Goal: Obtain resource: Download file/media

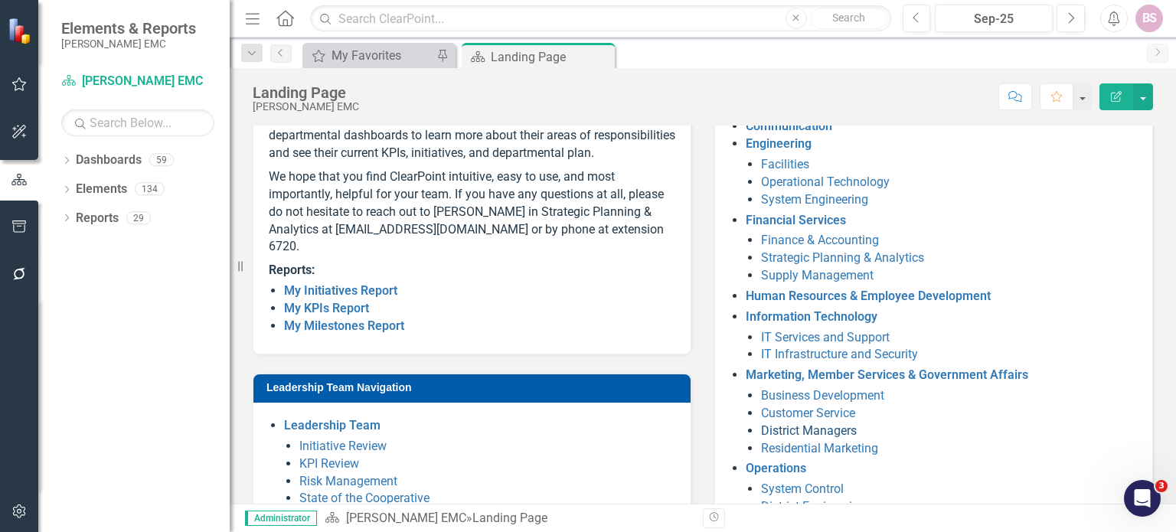
scroll to position [355, 0]
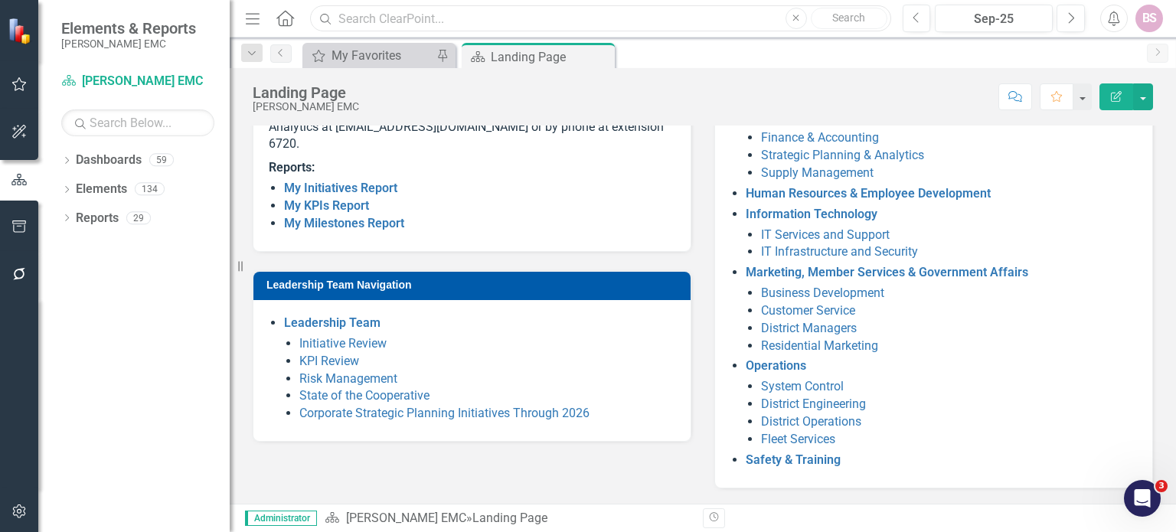
click at [476, 18] on input "text" at bounding box center [600, 18] width 580 height 27
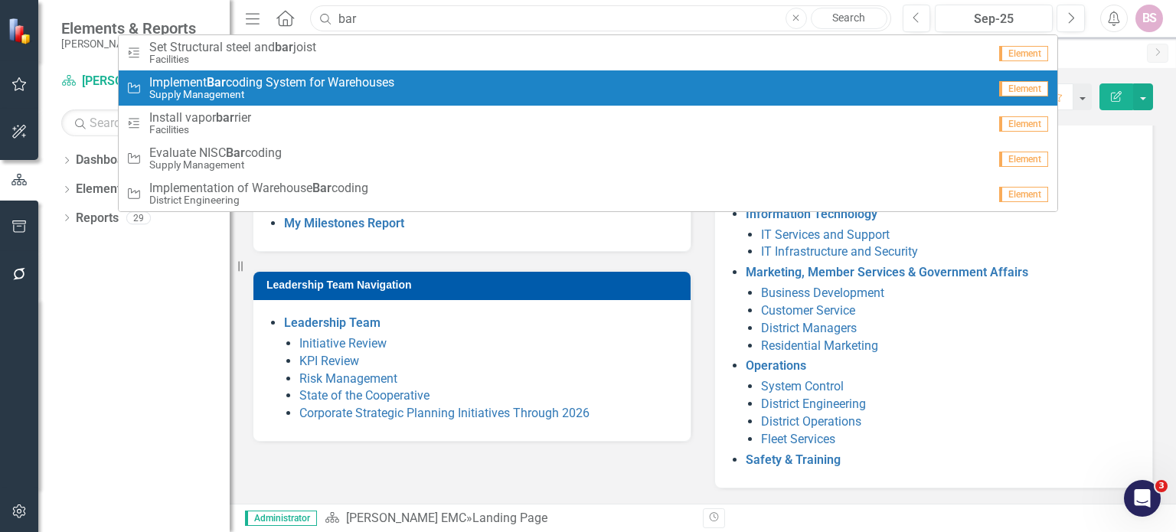
type input "bar"
click at [334, 82] on span "Implement Bar coding System for Warehouses" at bounding box center [271, 83] width 245 height 14
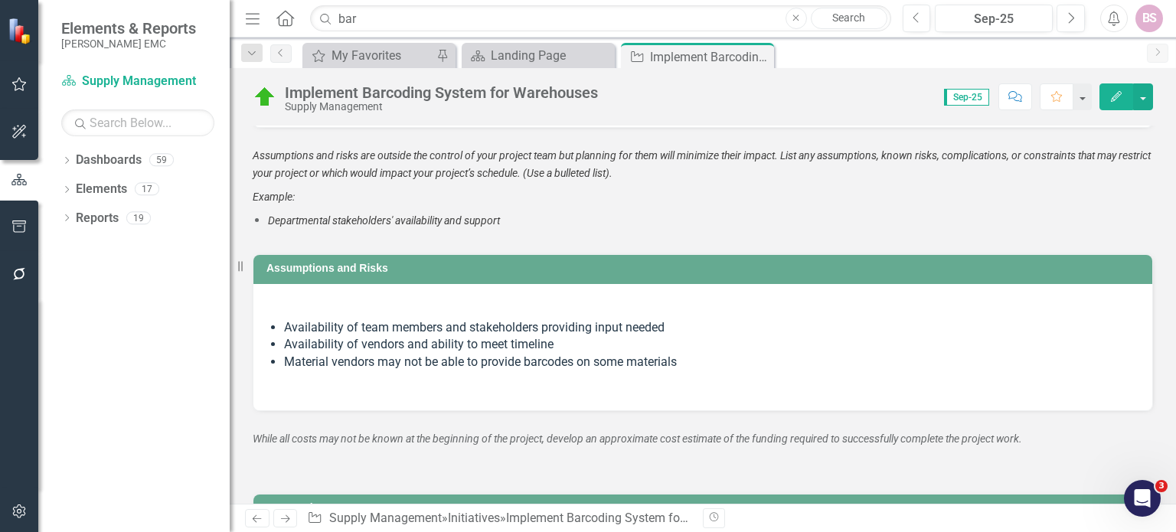
scroll to position [2598, 0]
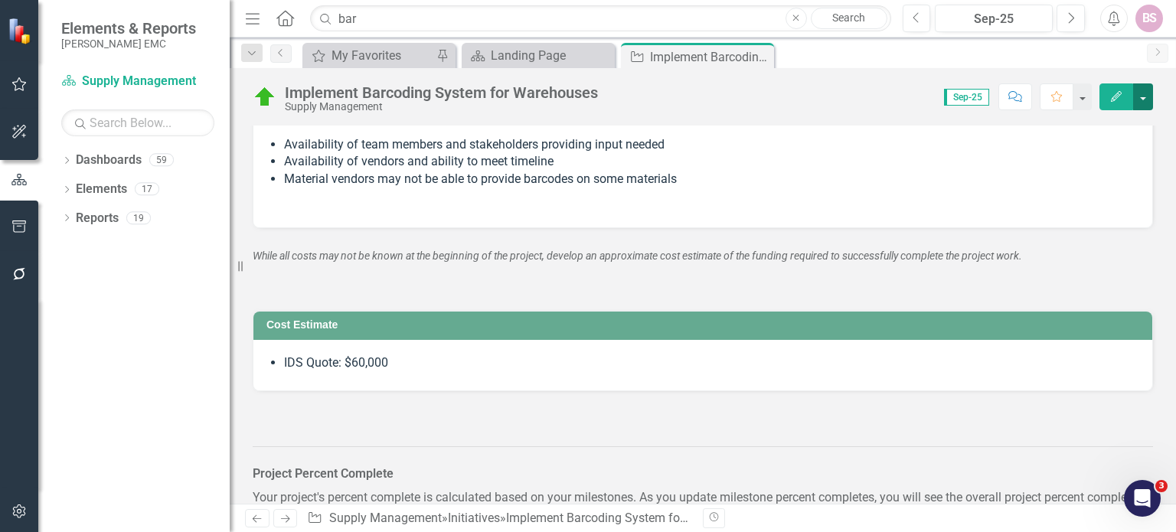
click at [1142, 97] on button "button" at bounding box center [1143, 96] width 20 height 27
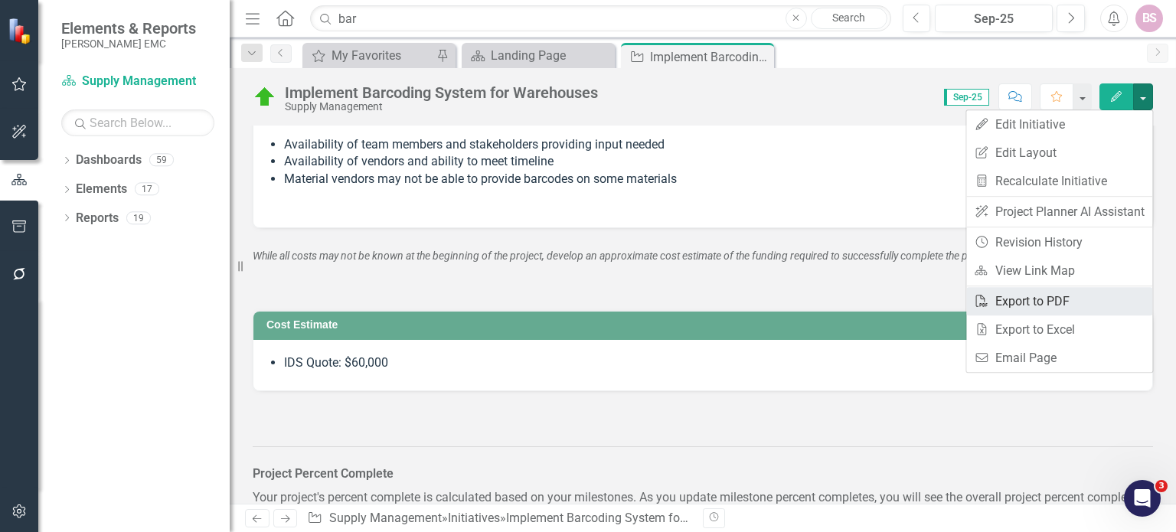
click at [1065, 307] on link "PDF Export to PDF" at bounding box center [1059, 301] width 186 height 28
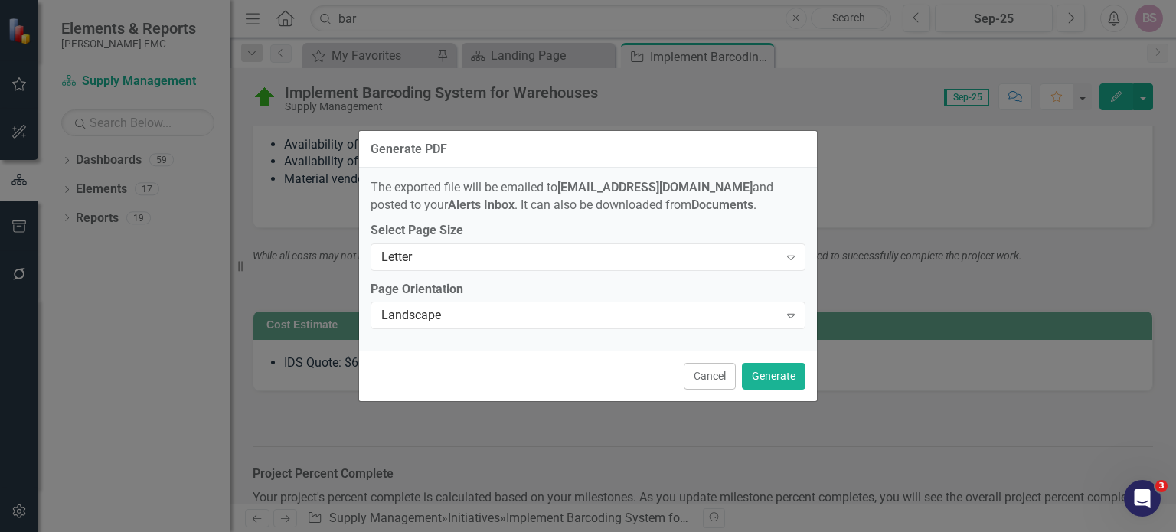
drag, startPoint x: 646, startPoint y: 325, endPoint x: 616, endPoint y: 336, distance: 32.0
click at [646, 324] on div "Landscape Expand" at bounding box center [588, 316] width 435 height 28
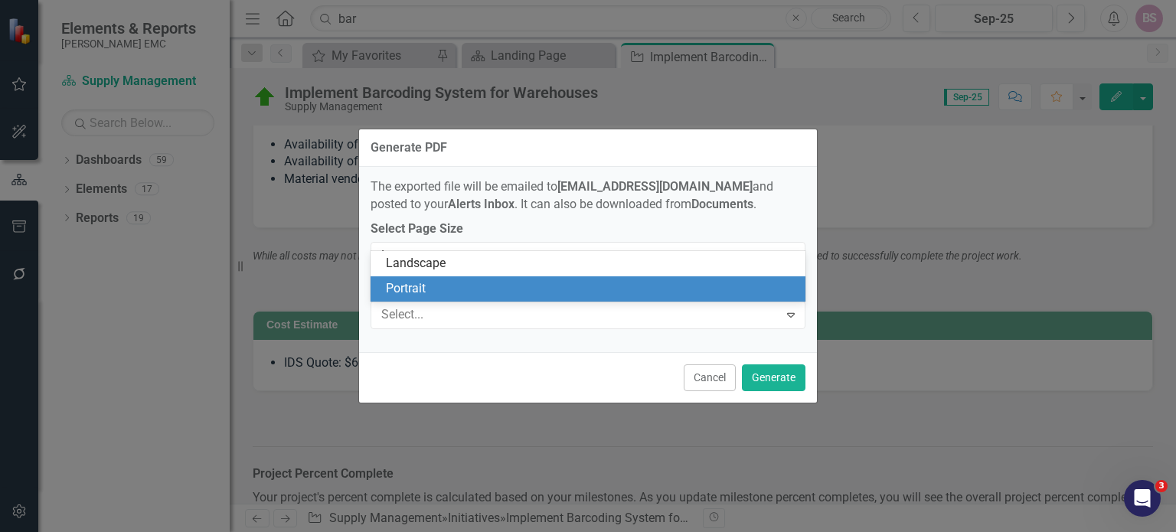
click at [555, 290] on div "Portrait" at bounding box center [591, 289] width 410 height 18
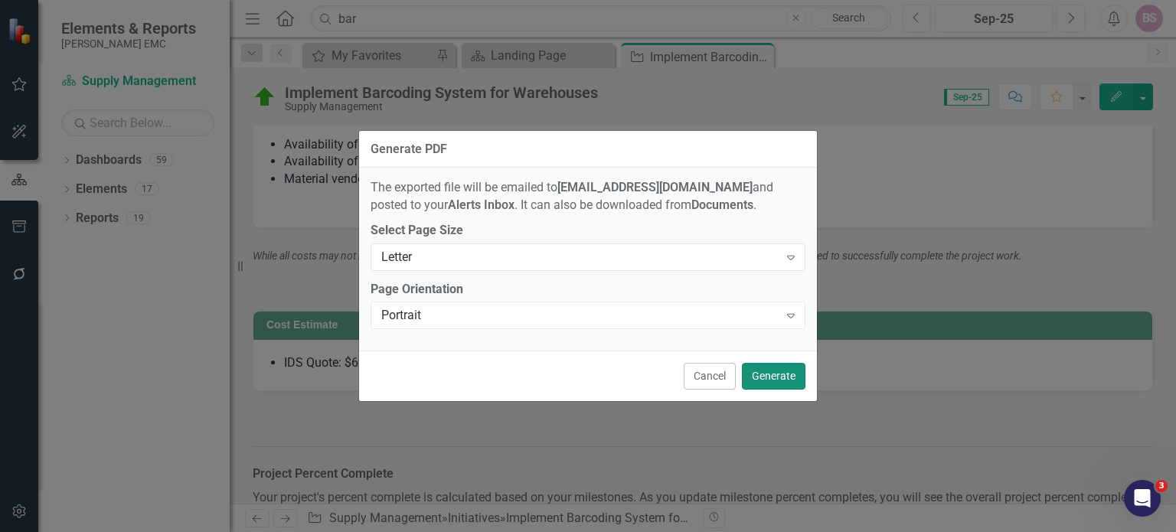
click at [754, 382] on button "Generate" at bounding box center [774, 376] width 64 height 27
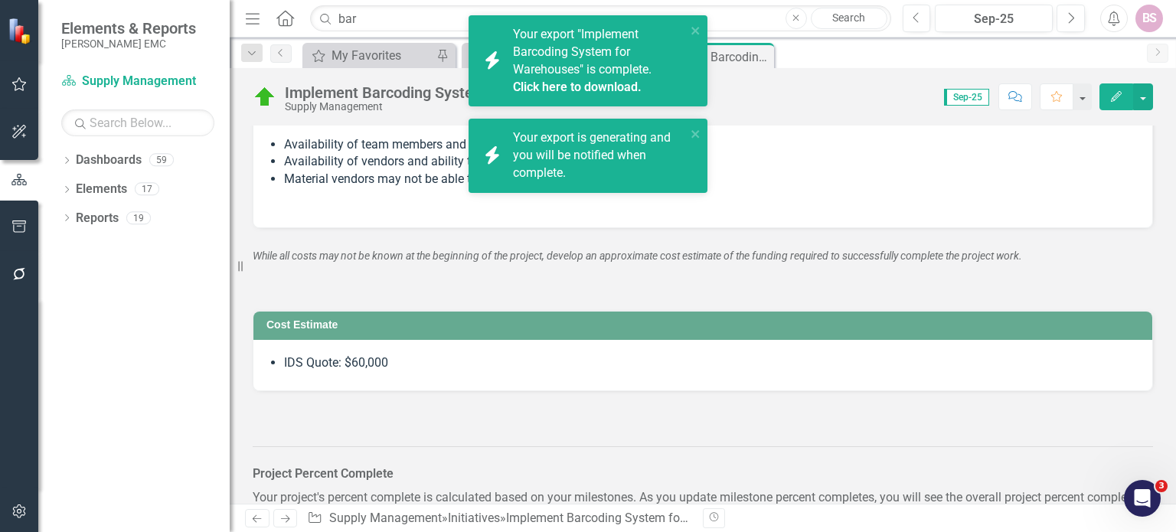
click at [560, 310] on div "Cost Estimate IDS Quote: $60,000" at bounding box center [702, 342] width 923 height 100
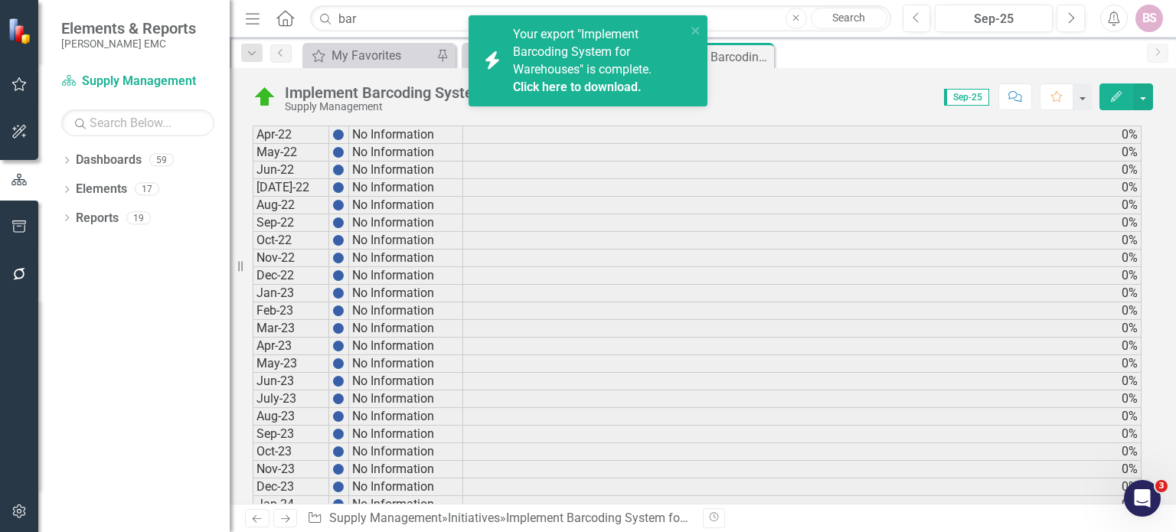
scroll to position [2904, 0]
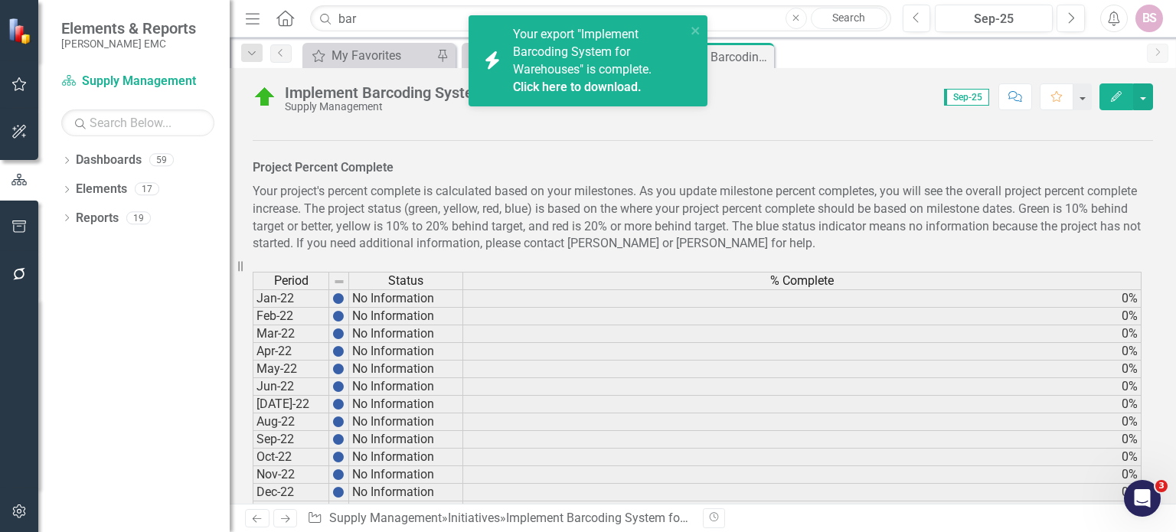
click at [597, 90] on link "Click here to download." at bounding box center [577, 87] width 129 height 15
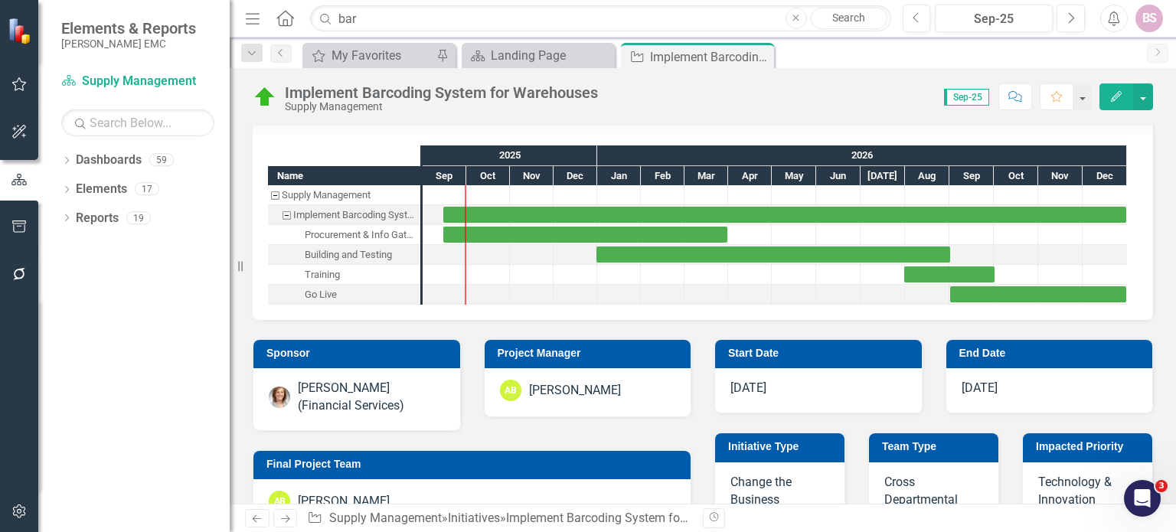
scroll to position [306, 0]
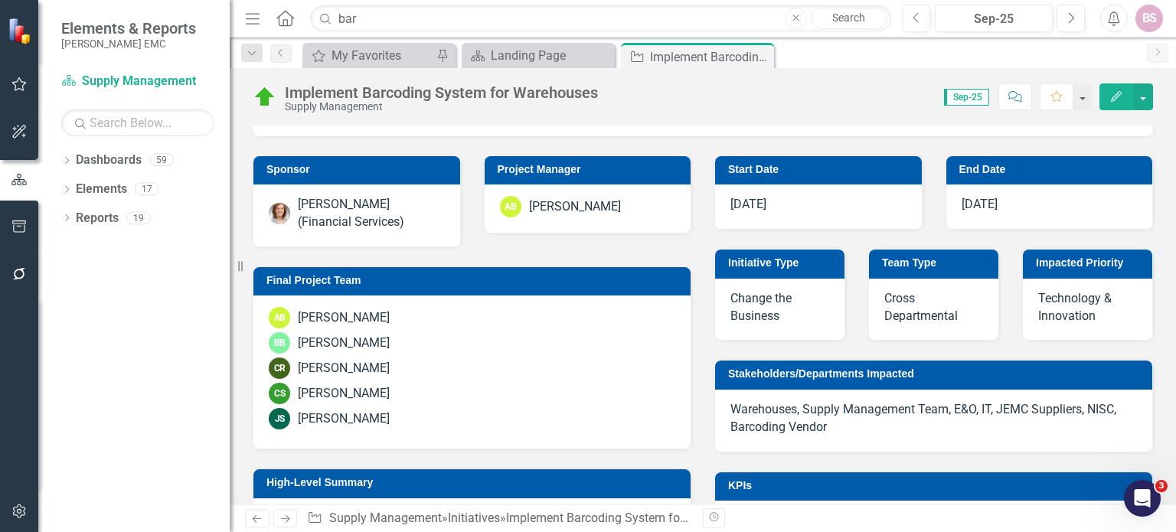
click at [593, 203] on div "[PERSON_NAME]" at bounding box center [575, 207] width 92 height 18
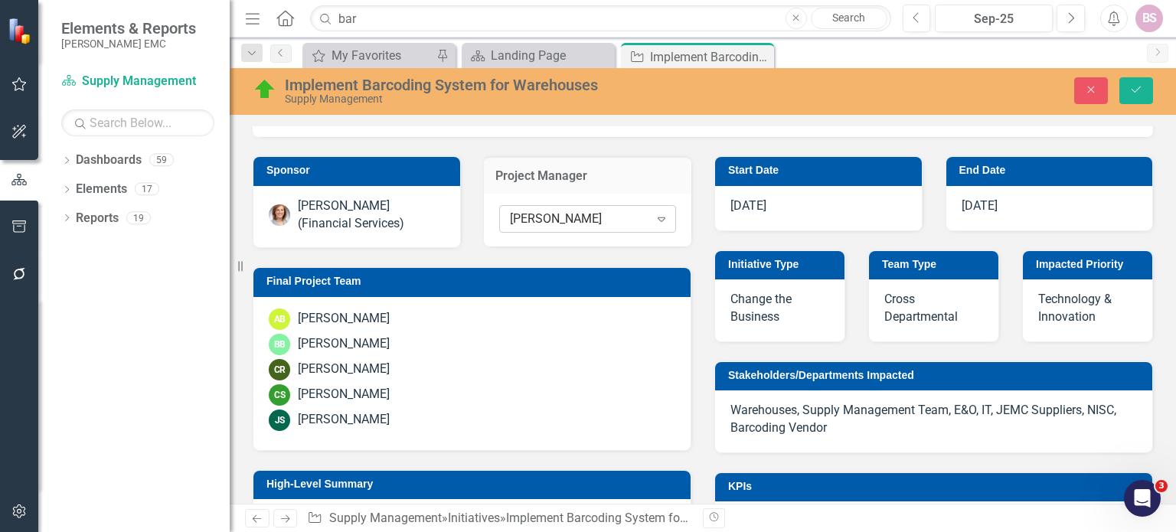
click at [642, 223] on div "[PERSON_NAME]" at bounding box center [579, 220] width 139 height 18
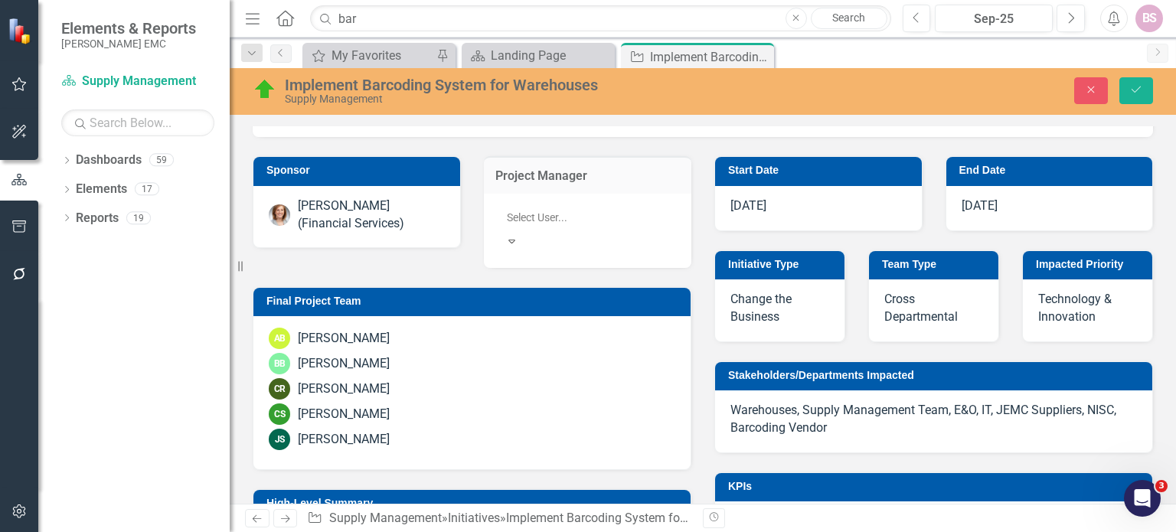
scroll to position [0, 0]
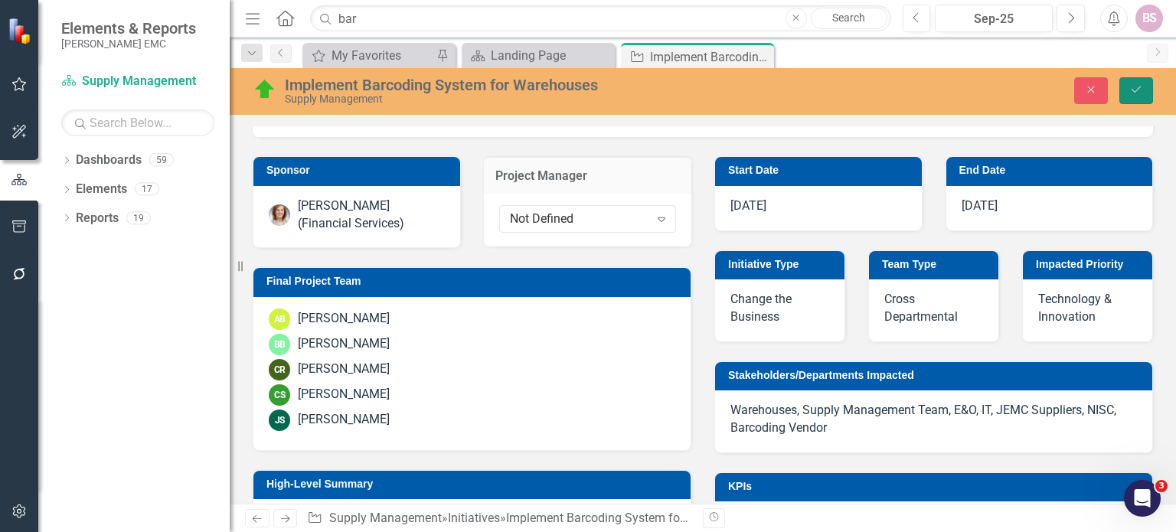
click at [1131, 88] on icon "Save" at bounding box center [1136, 89] width 14 height 11
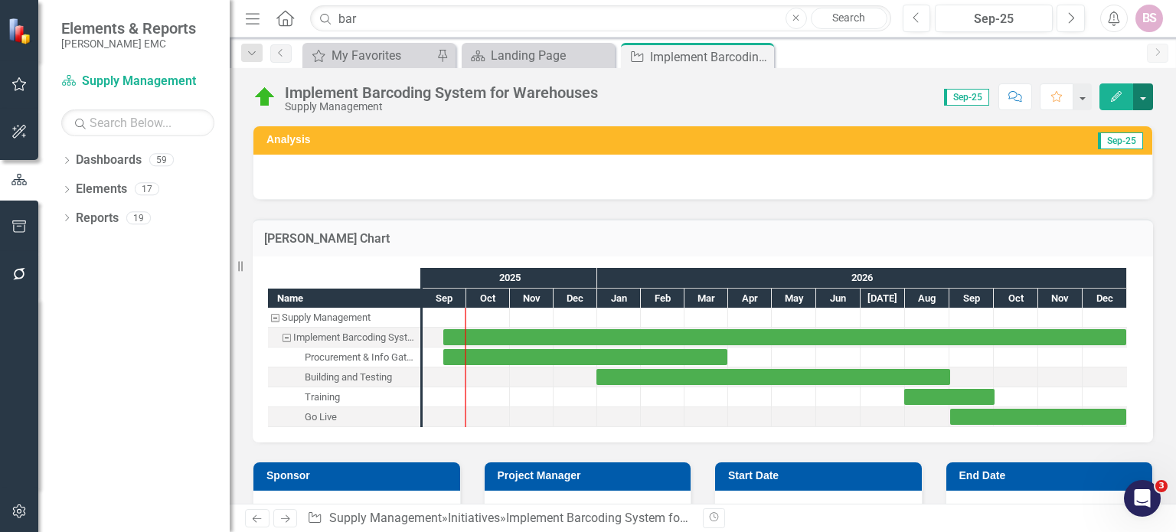
click at [1143, 98] on button "button" at bounding box center [1143, 96] width 20 height 27
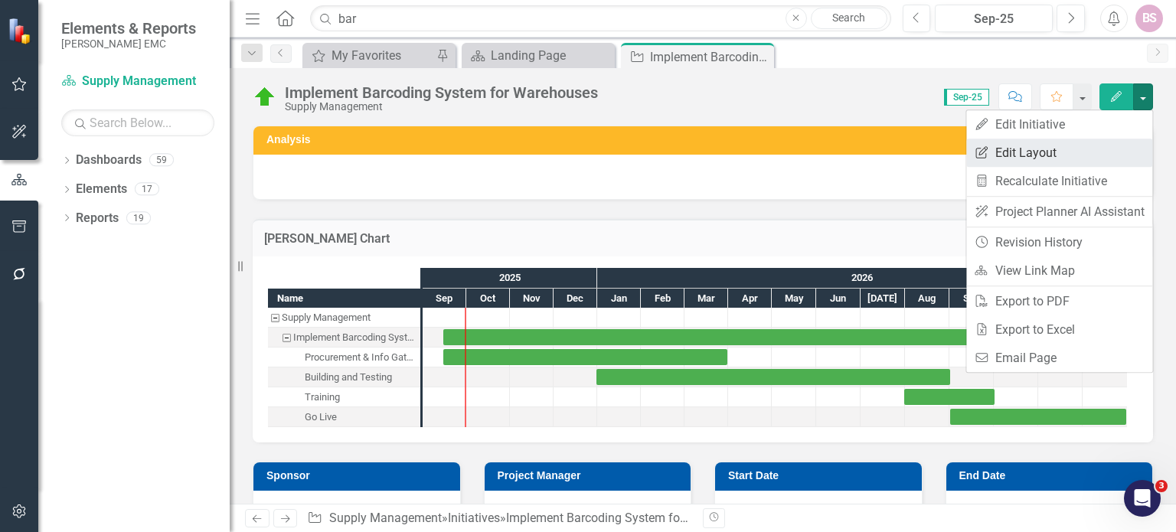
click at [1082, 152] on link "Edit Report Edit Layout" at bounding box center [1059, 153] width 186 height 28
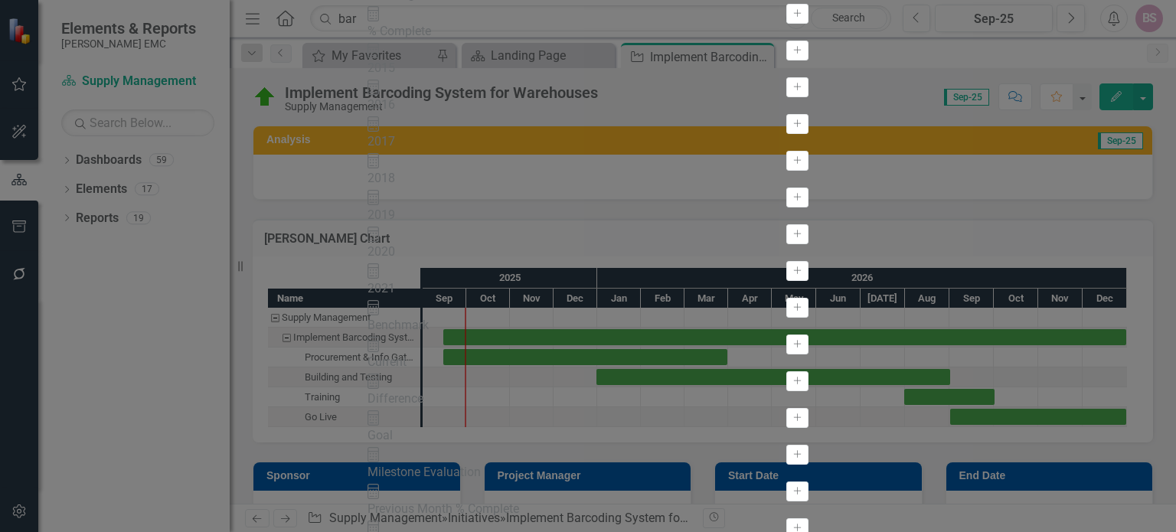
scroll to position [383, 0]
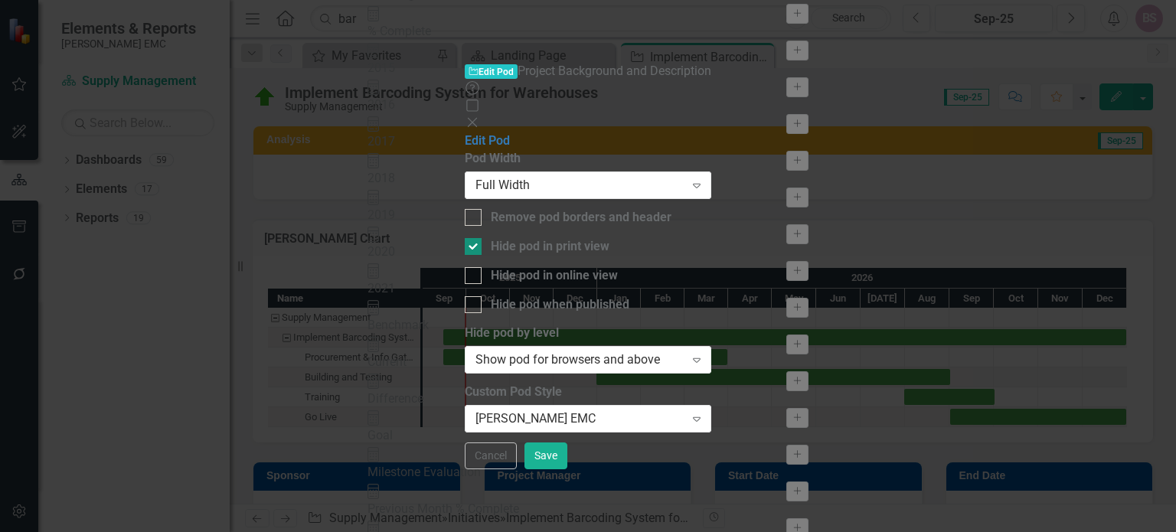
click at [567, 238] on div "Hide pod in print view" at bounding box center [550, 247] width 119 height 18
click at [475, 238] on input "Hide pod in print view" at bounding box center [470, 243] width 10 height 10
checkbox input "false"
click at [567, 469] on button "Save" at bounding box center [545, 456] width 43 height 27
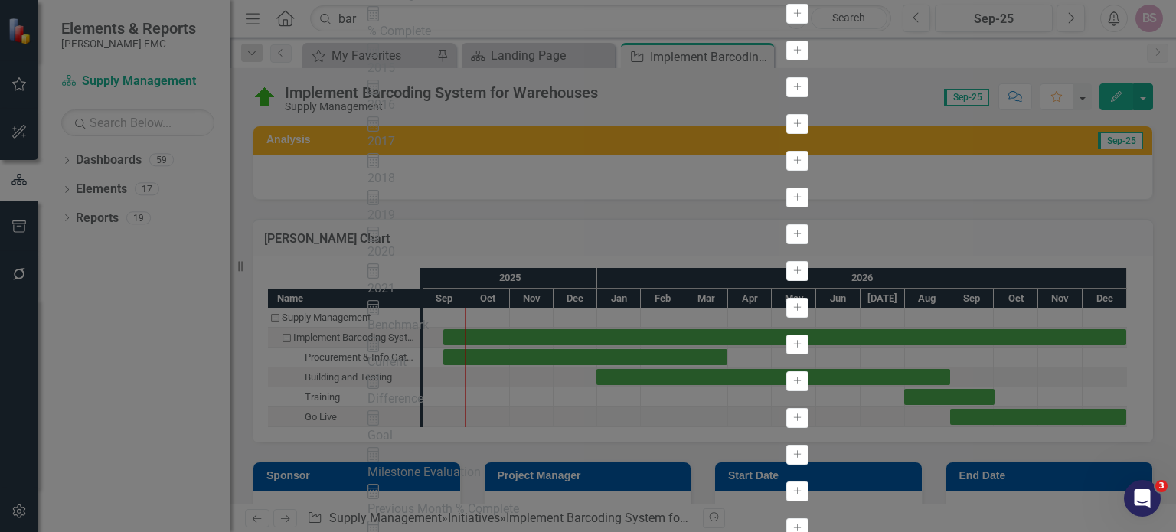
scroll to position [459, 0]
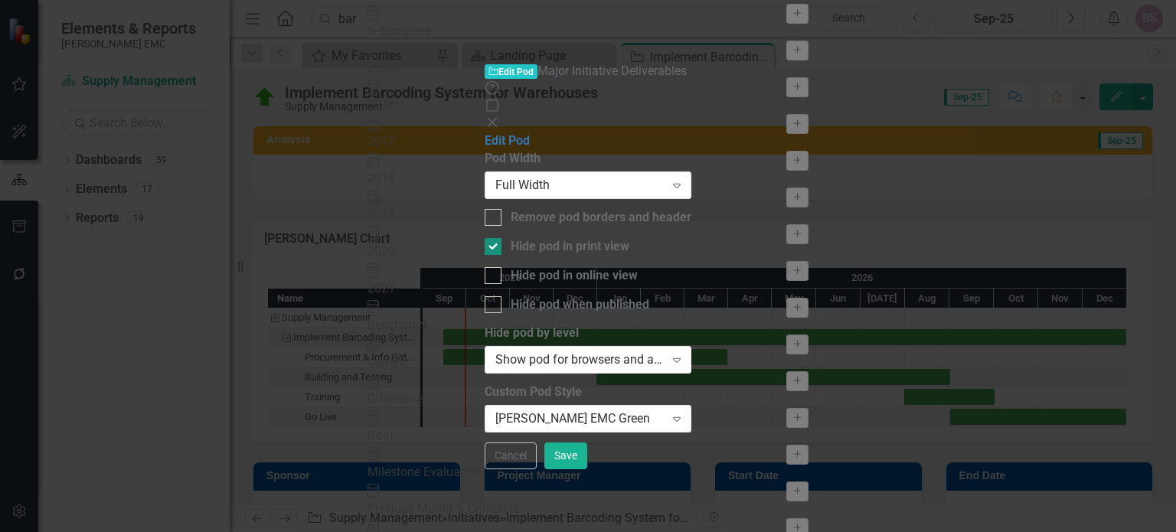
click at [582, 238] on div "Hide pod in print view" at bounding box center [570, 247] width 119 height 18
click at [495, 238] on input "Hide pod in print view" at bounding box center [490, 243] width 10 height 10
checkbox input "false"
click at [587, 469] on button "Save" at bounding box center [565, 456] width 43 height 27
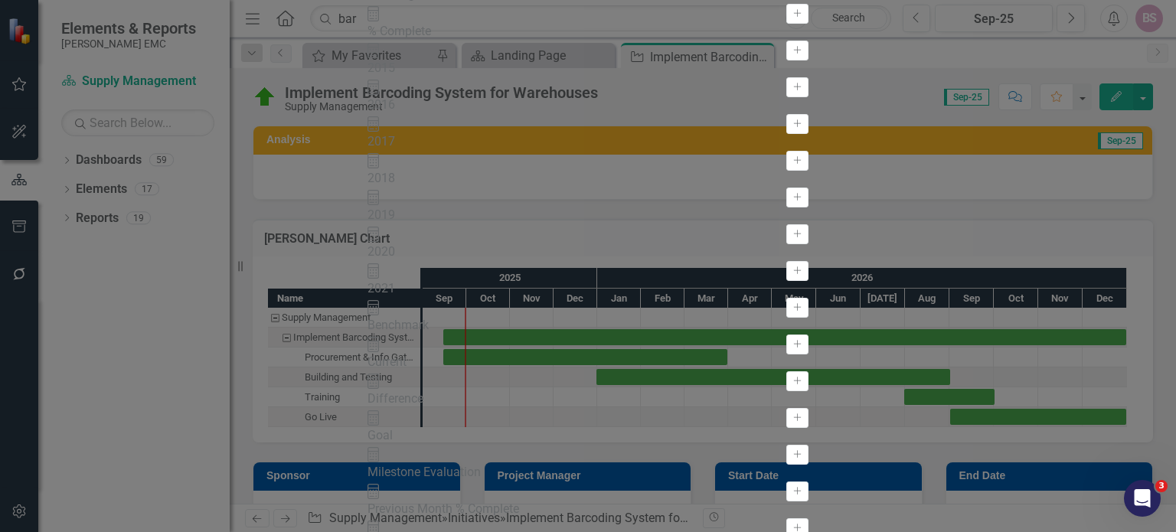
scroll to position [689, 0]
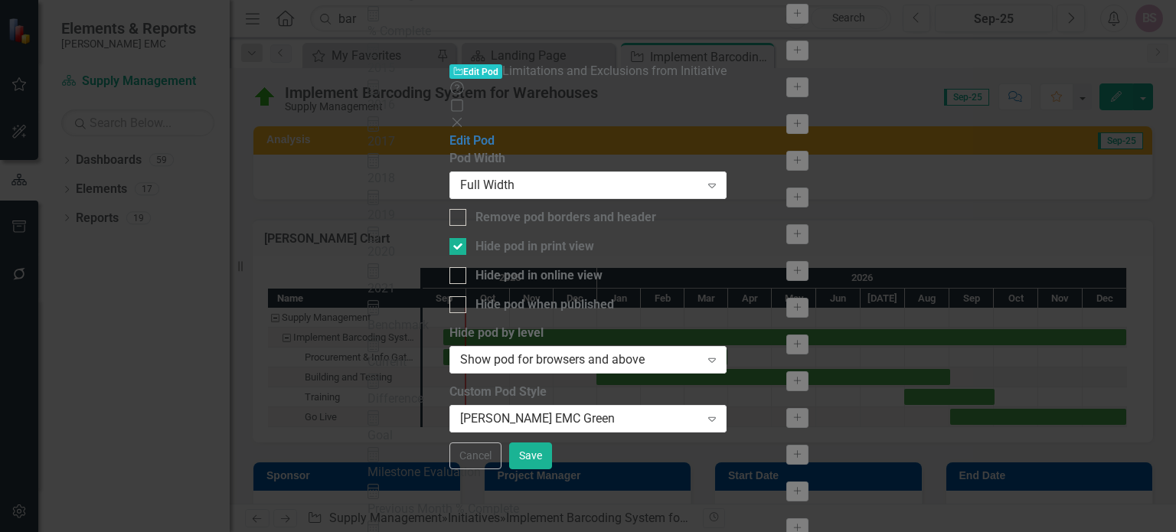
click at [576, 155] on div "Pod Width Full Width Expand Remove pod borders and header Hide pod in print vie…" at bounding box center [587, 290] width 277 height 281
click at [573, 238] on div "Hide pod in print view" at bounding box center [534, 247] width 119 height 18
click at [459, 238] on input "Hide pod in print view" at bounding box center [454, 243] width 10 height 10
checkbox input "false"
click at [552, 469] on button "Save" at bounding box center [530, 456] width 43 height 27
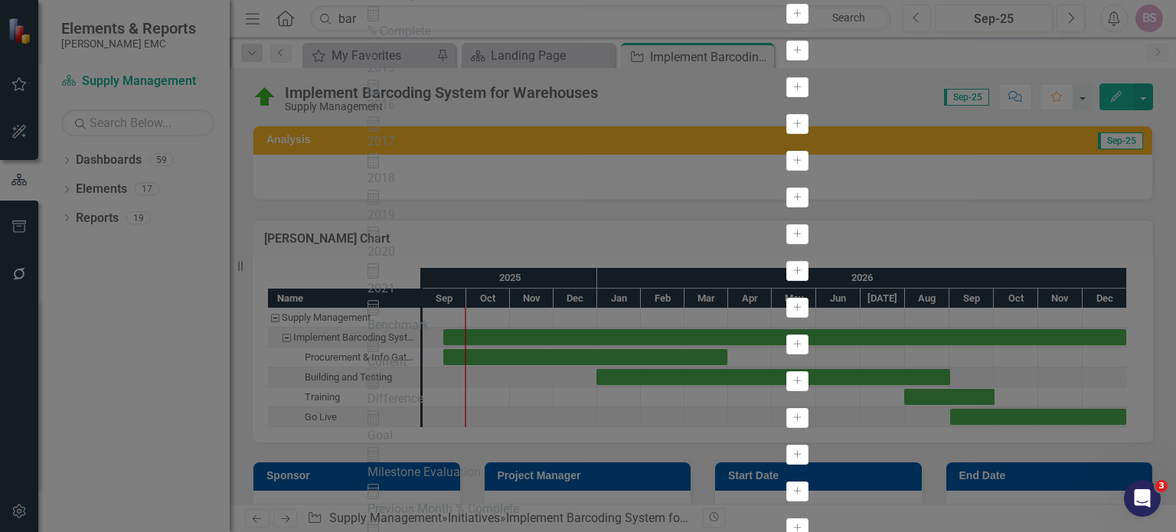
scroll to position [766, 0]
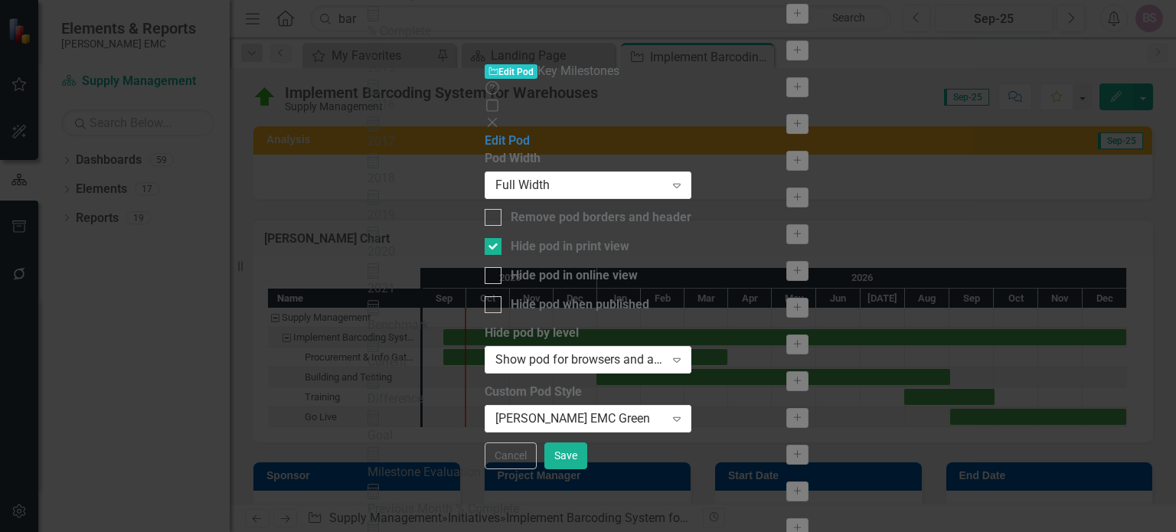
click at [556, 150] on div "Pod Width Full Width Expand Remove pod borders and header Hide pod in print vie…" at bounding box center [588, 290] width 207 height 281
click at [556, 238] on div "Hide pod in print view" at bounding box center [570, 247] width 119 height 18
click at [495, 238] on input "Hide pod in print view" at bounding box center [490, 243] width 10 height 10
checkbox input "false"
click at [587, 469] on button "Save" at bounding box center [565, 456] width 43 height 27
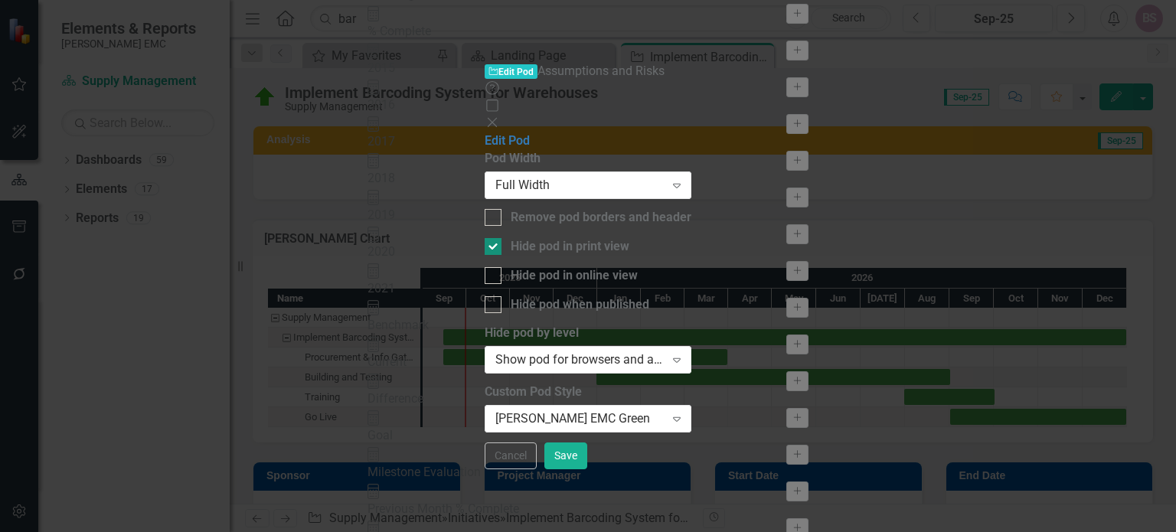
click at [547, 238] on div "Hide pod in print view" at bounding box center [570, 247] width 119 height 18
click at [495, 238] on input "Hide pod in print view" at bounding box center [490, 243] width 10 height 10
checkbox input "false"
click at [587, 469] on button "Save" at bounding box center [565, 456] width 43 height 27
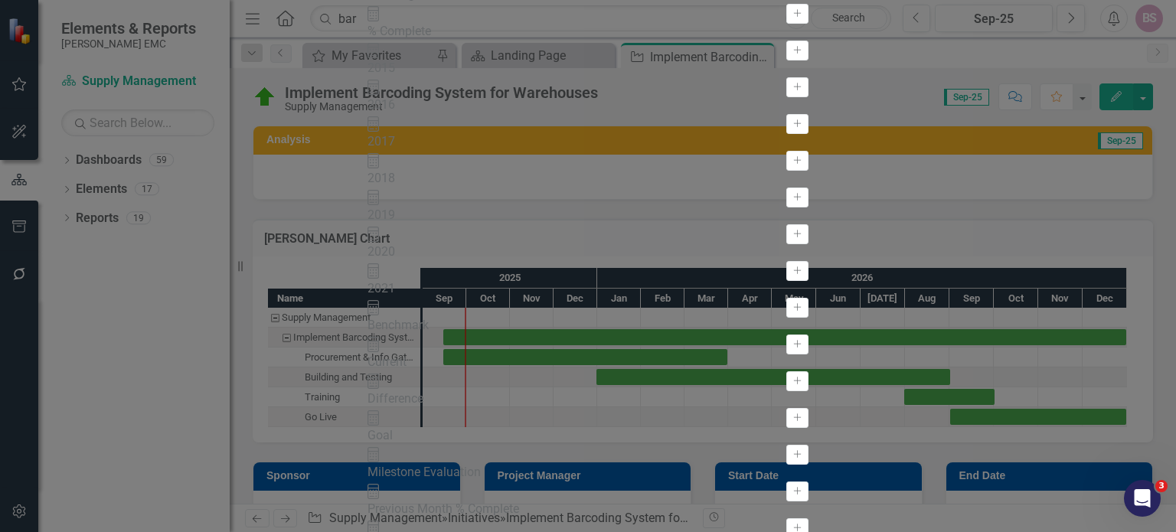
scroll to position [842, 0]
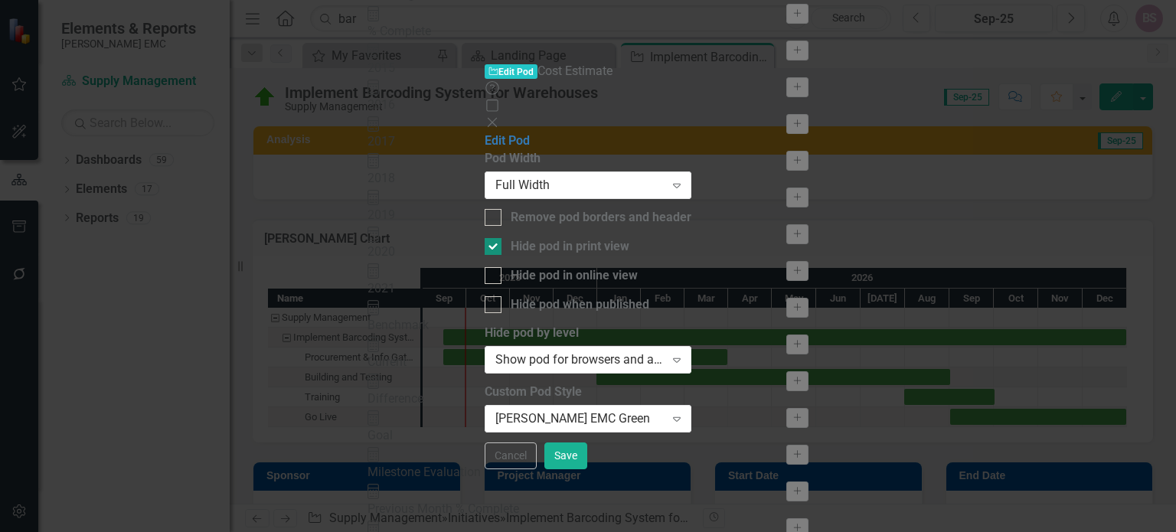
click at [573, 238] on div "Hide pod in print view" at bounding box center [570, 247] width 119 height 18
click at [495, 238] on input "Hide pod in print view" at bounding box center [490, 243] width 10 height 10
checkbox input "false"
click at [587, 469] on button "Save" at bounding box center [565, 456] width 43 height 27
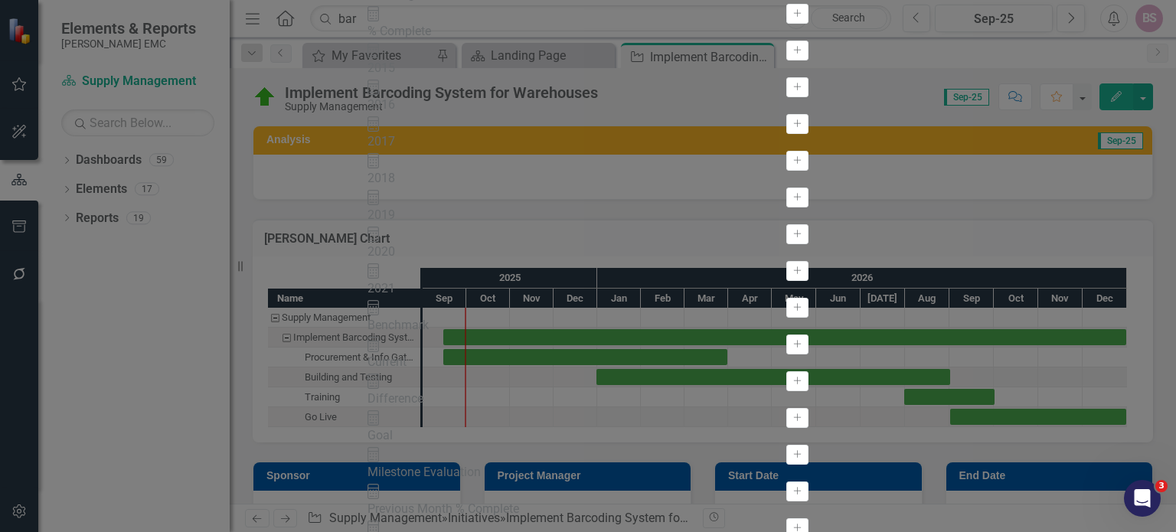
scroll to position [1378, 0]
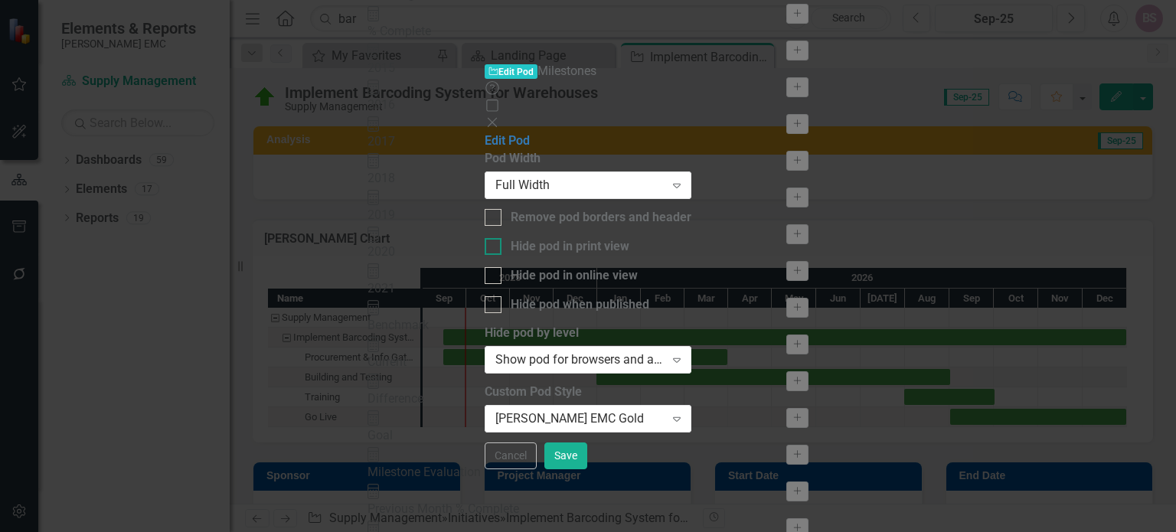
click at [565, 238] on div "Hide pod in print view" at bounding box center [570, 247] width 119 height 18
click at [495, 238] on input "Hide pod in print view" at bounding box center [490, 243] width 10 height 10
checkbox input "true"
click at [587, 469] on button "Save" at bounding box center [565, 456] width 43 height 27
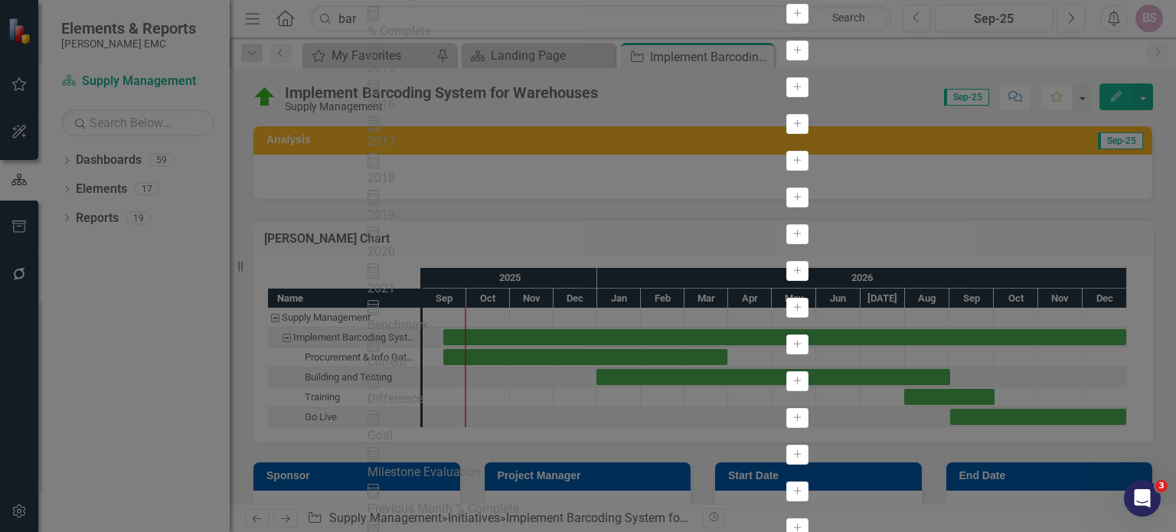
scroll to position [919, 0]
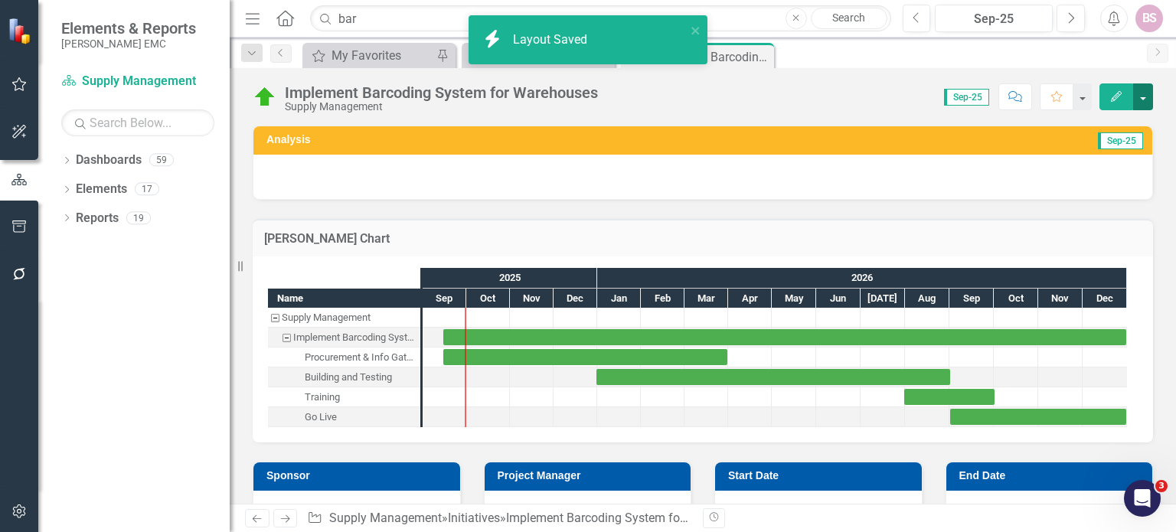
click at [1141, 99] on button "button" at bounding box center [1143, 96] width 20 height 27
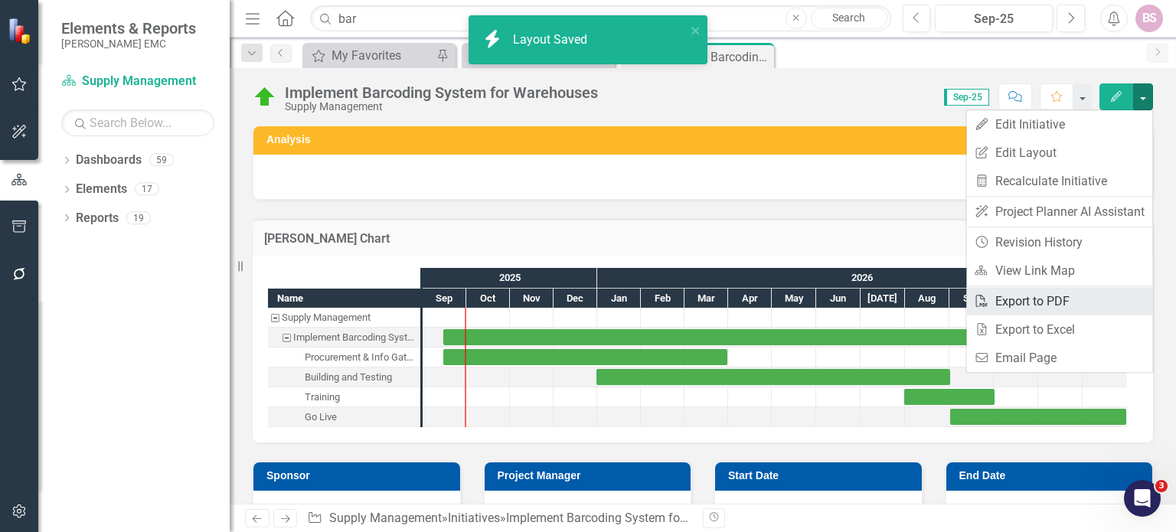
click at [1047, 299] on link "PDF Export to PDF" at bounding box center [1059, 301] width 186 height 28
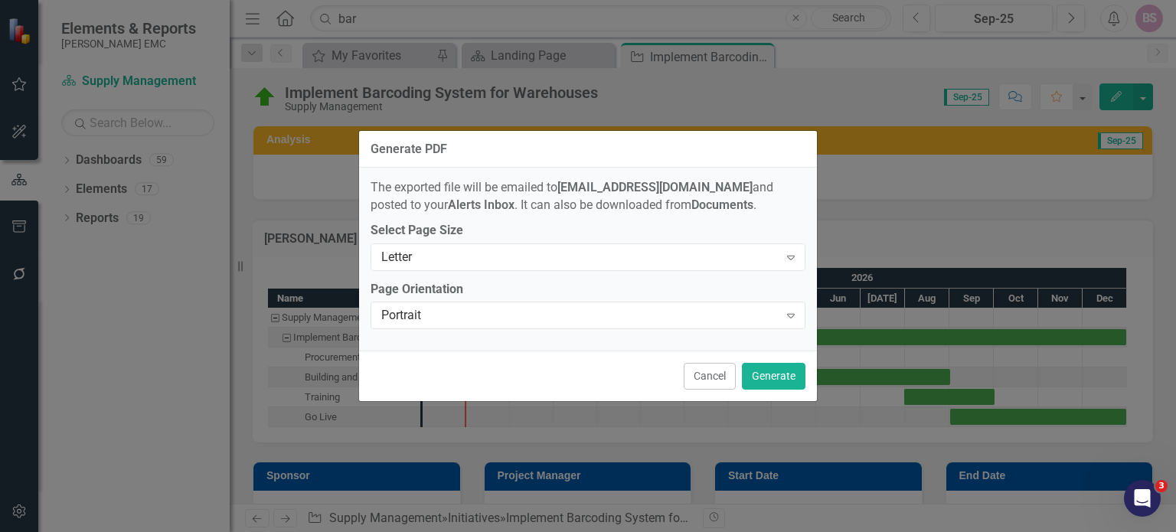
click at [860, 213] on div "Generate PDF The exported file will be emailed to [EMAIL_ADDRESS][DOMAIN_NAME] …" at bounding box center [588, 266] width 1176 height 532
click at [717, 382] on button "Cancel" at bounding box center [710, 376] width 52 height 27
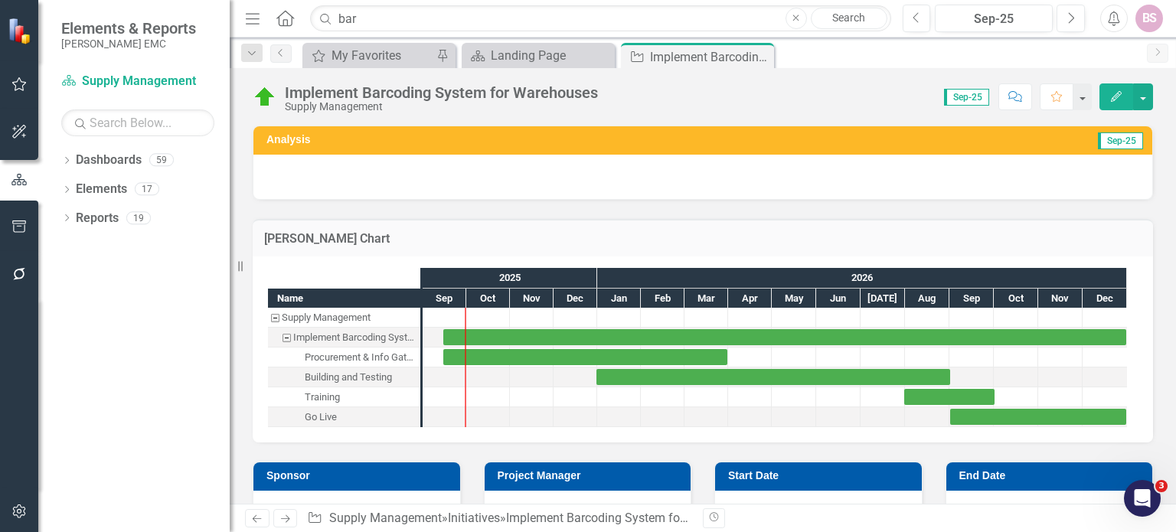
scroll to position [77, 0]
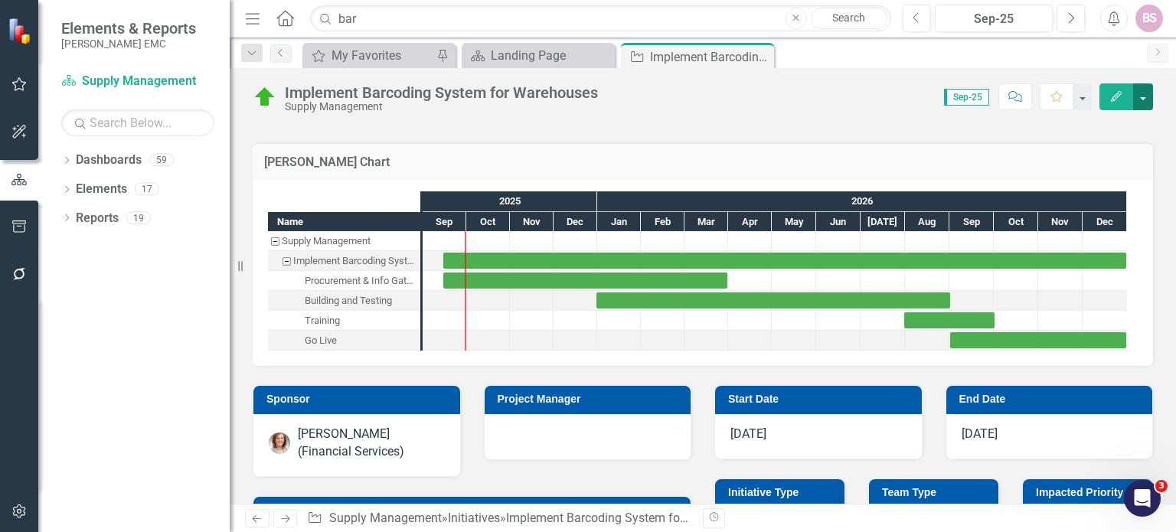
click at [1143, 90] on button "button" at bounding box center [1143, 96] width 20 height 27
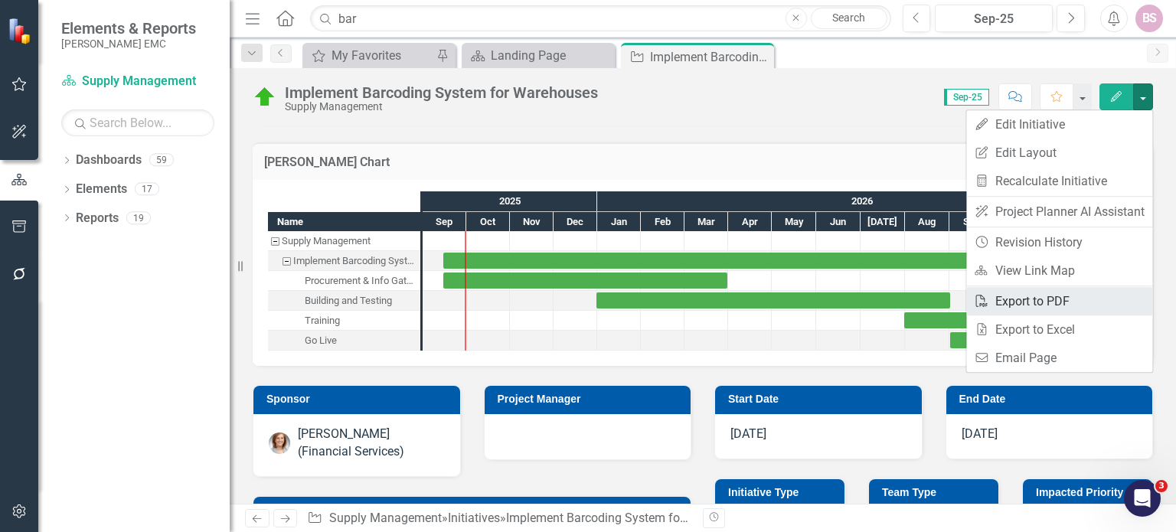
click at [1050, 306] on link "PDF Export to PDF" at bounding box center [1059, 301] width 186 height 28
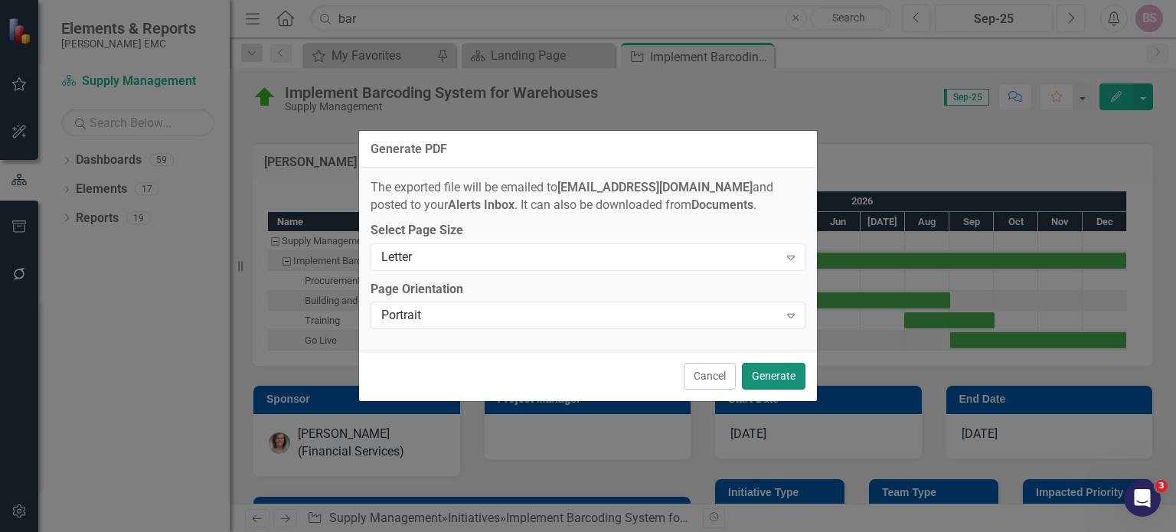
click at [766, 375] on button "Generate" at bounding box center [774, 376] width 64 height 27
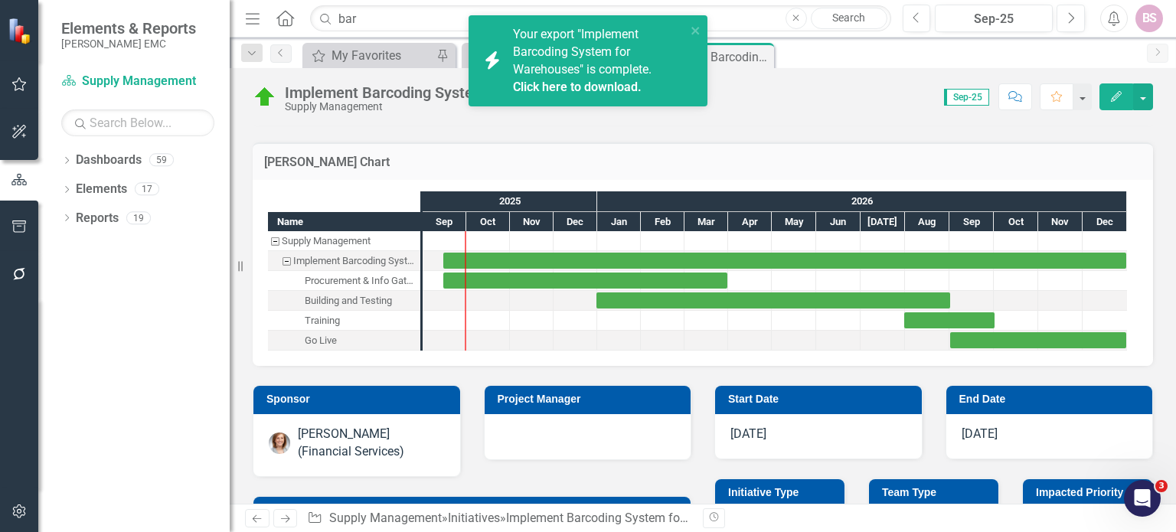
click at [713, 138] on div "[PERSON_NAME] Chart Name Supply Management Implement Barcoding System for Wareh…" at bounding box center [702, 244] width 923 height 243
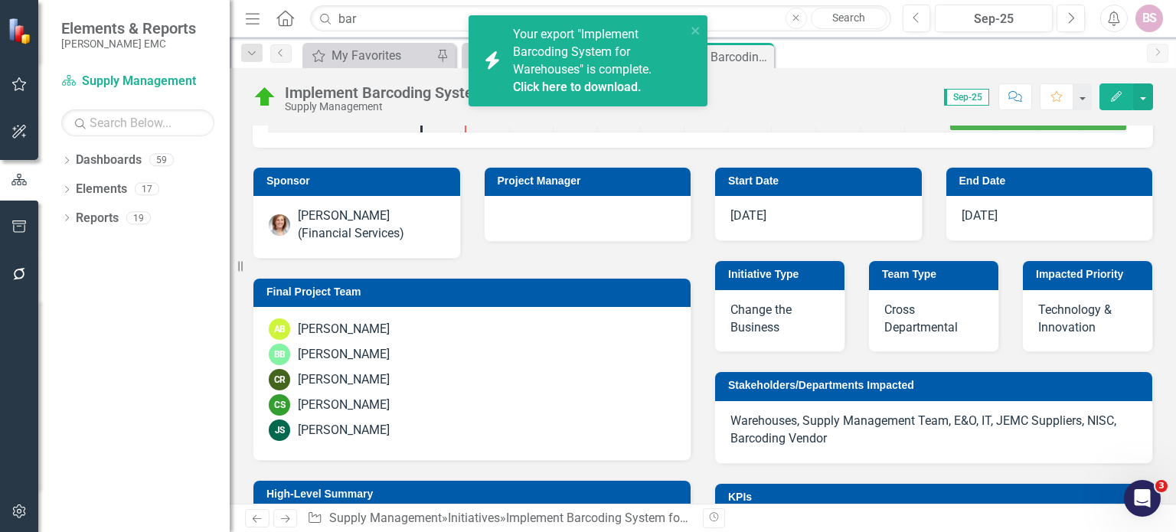
scroll to position [306, 0]
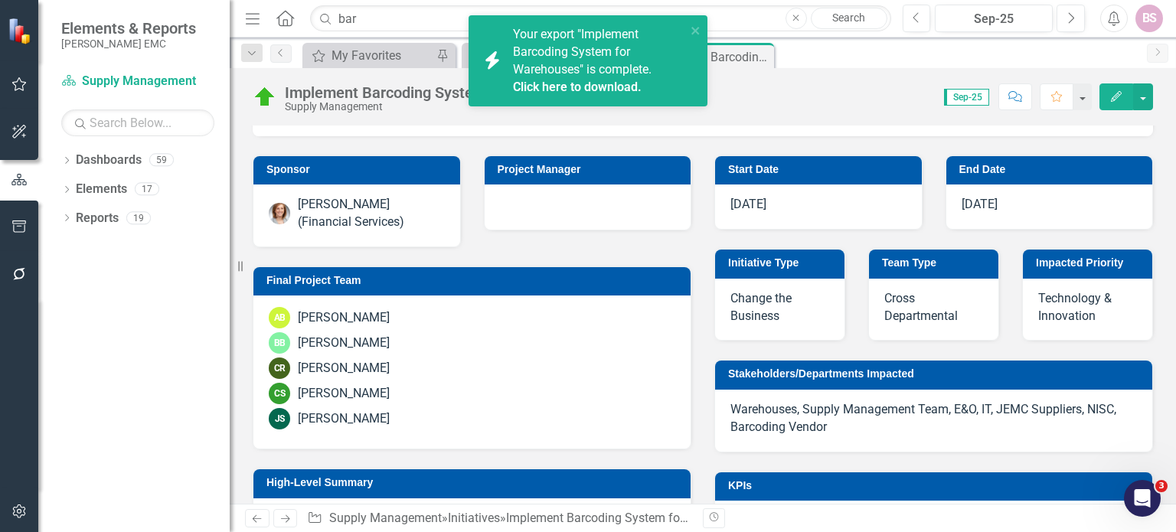
click at [616, 85] on link "Click here to download." at bounding box center [577, 87] width 129 height 15
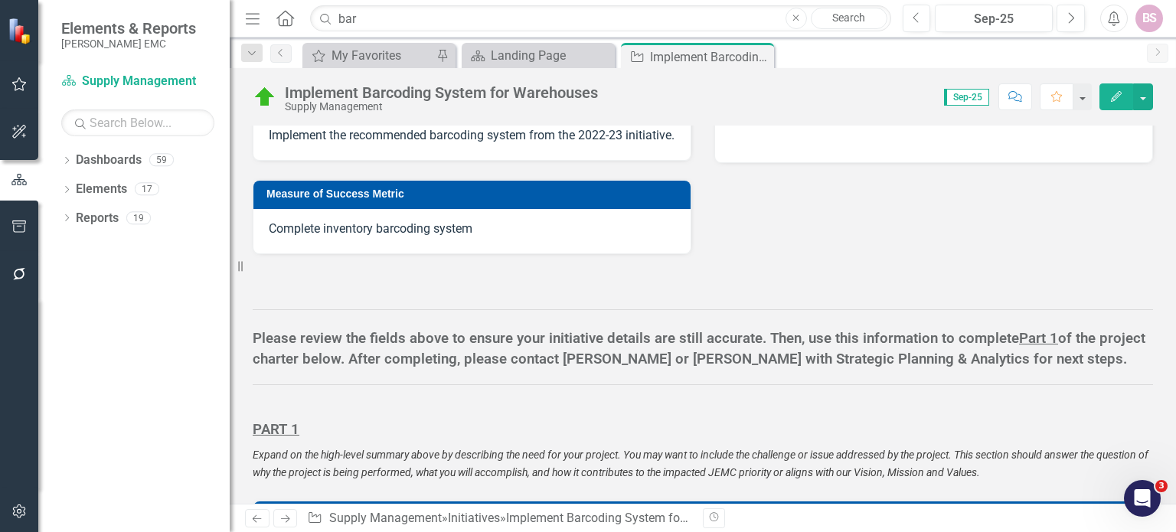
scroll to position [766, 0]
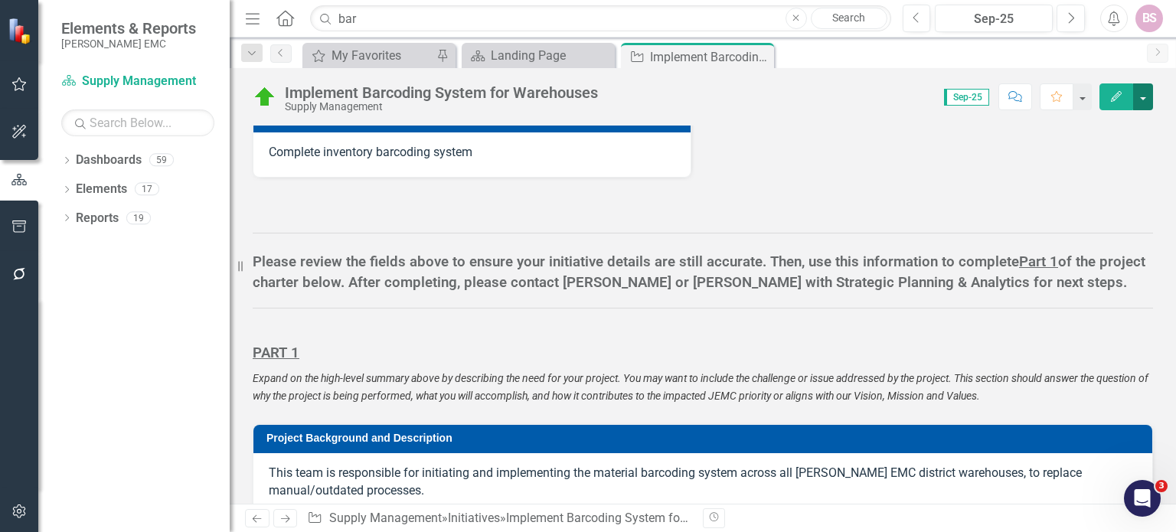
click at [1145, 103] on button "button" at bounding box center [1143, 96] width 20 height 27
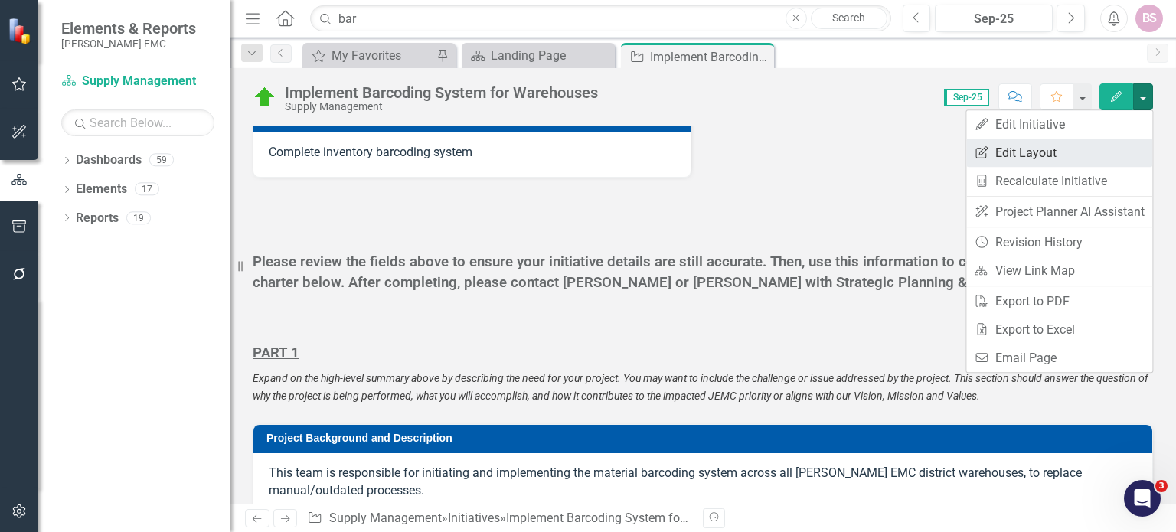
click at [1063, 152] on link "Edit Report Edit Layout" at bounding box center [1059, 153] width 186 height 28
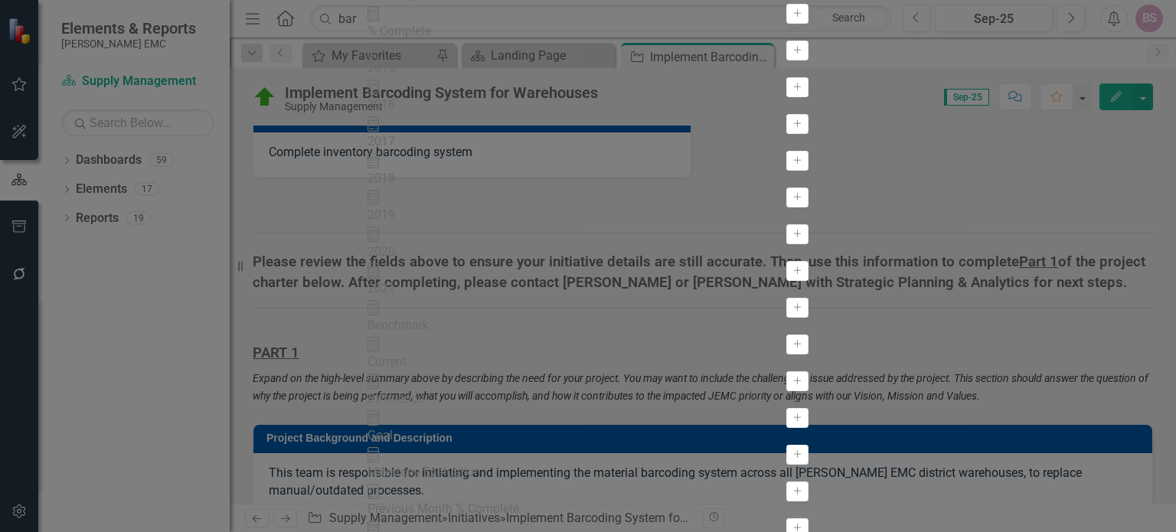
scroll to position [230, 0]
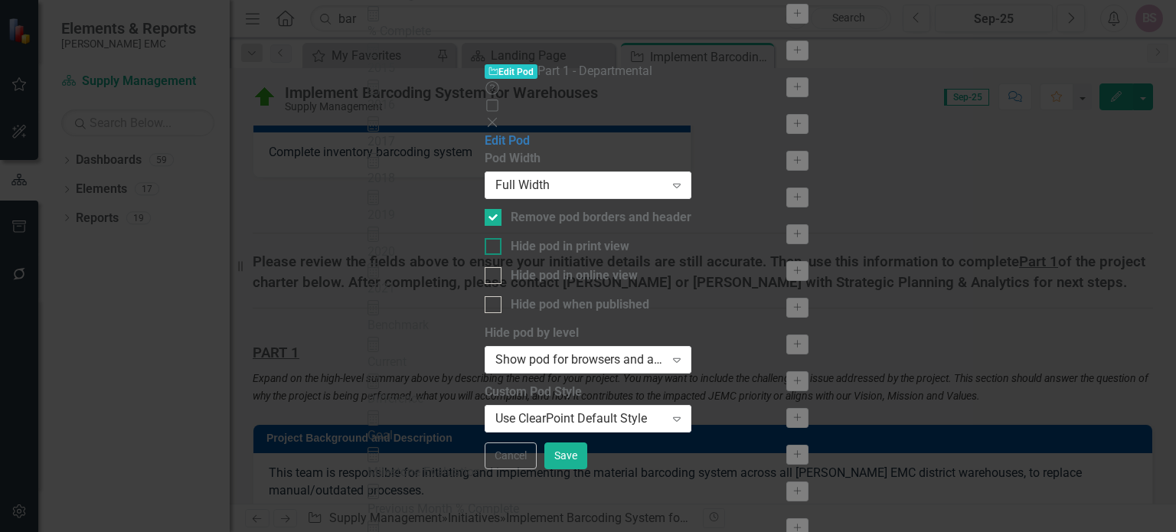
click at [535, 238] on div "Hide pod in print view" at bounding box center [570, 247] width 119 height 18
click at [495, 238] on input "Hide pod in print view" at bounding box center [490, 243] width 10 height 10
checkbox input "true"
click at [587, 469] on button "Save" at bounding box center [565, 456] width 43 height 27
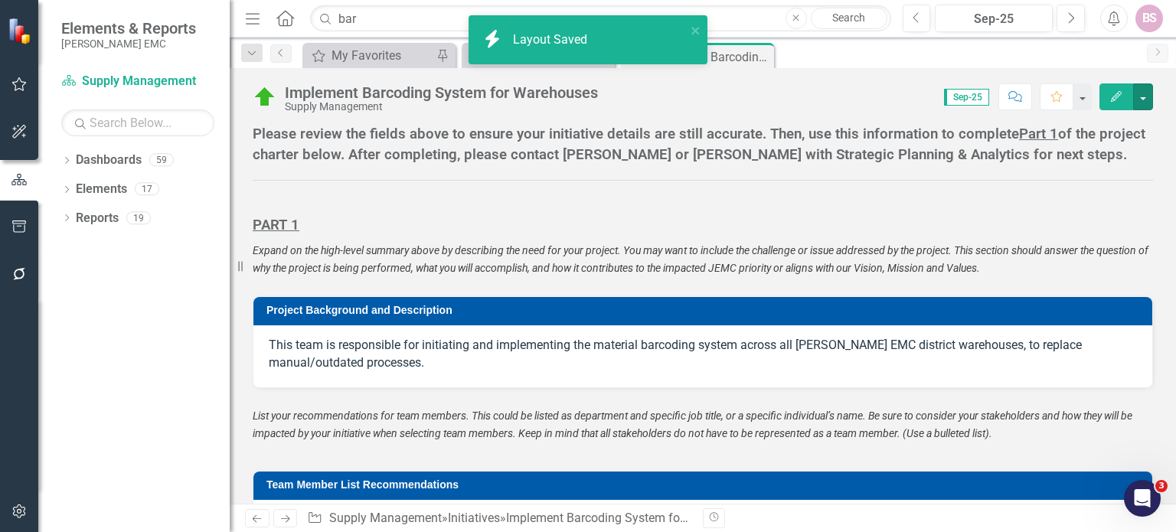
scroll to position [1072, 0]
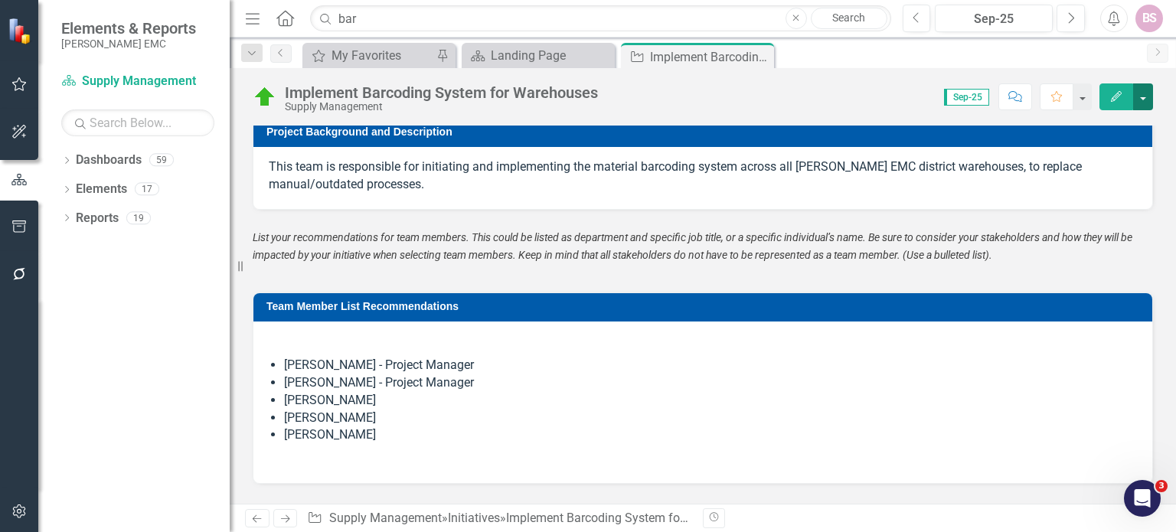
click at [1145, 103] on button "button" at bounding box center [1143, 96] width 20 height 27
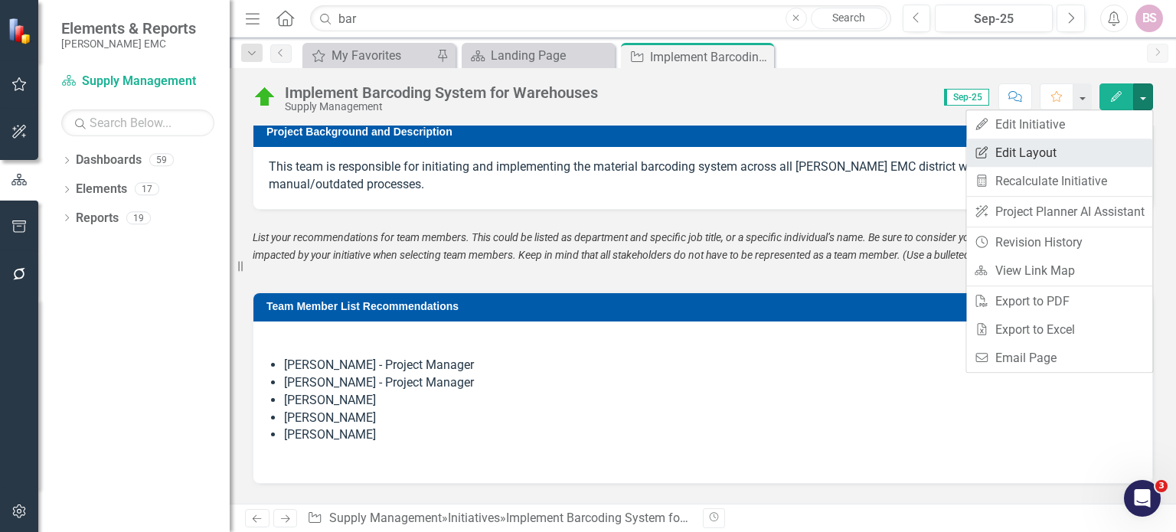
click at [1060, 148] on link "Edit Report Edit Layout" at bounding box center [1059, 153] width 186 height 28
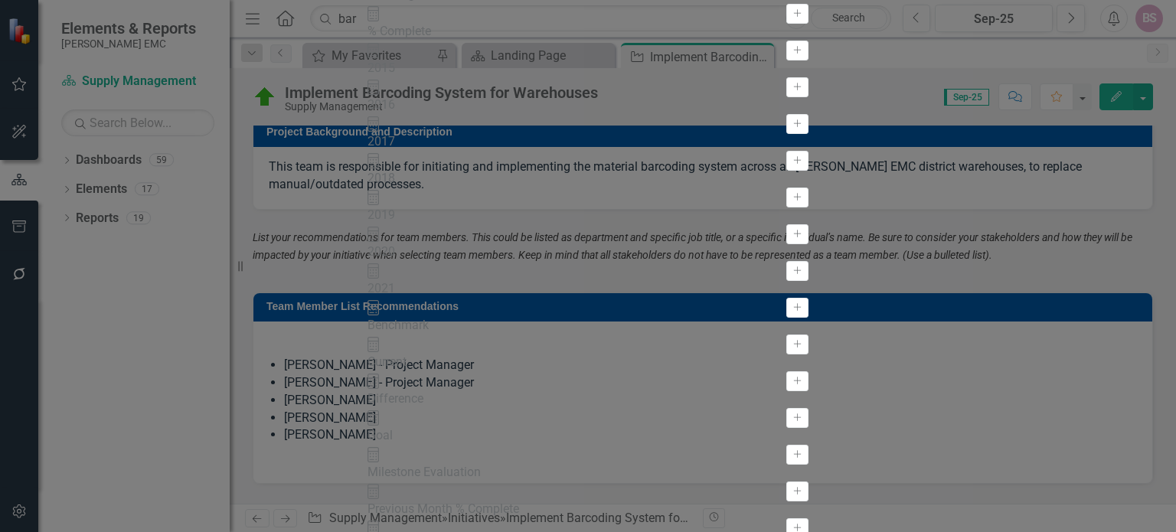
scroll to position [383, 0]
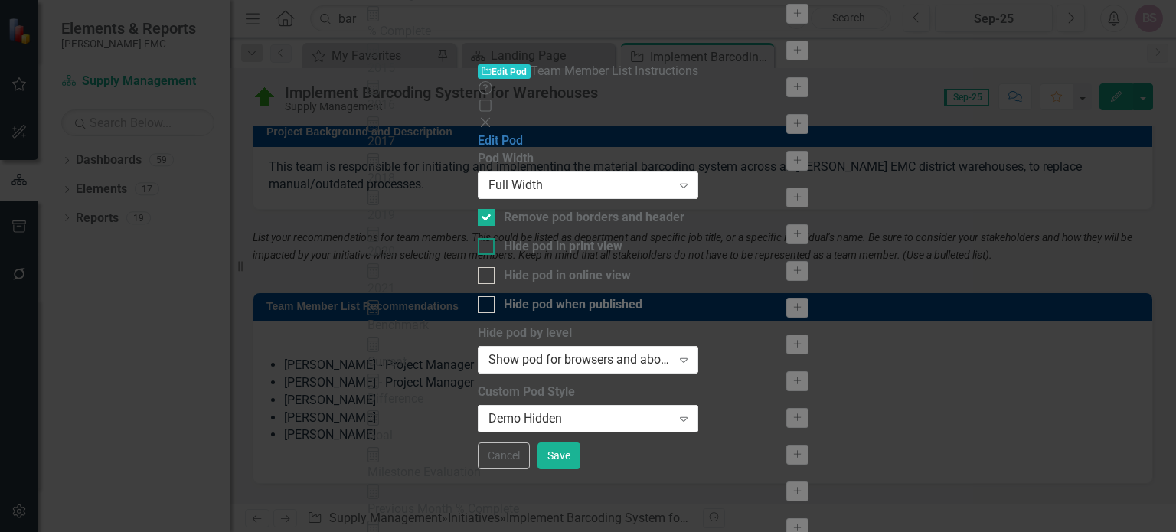
click at [563, 238] on div "Hide pod in print view" at bounding box center [563, 247] width 119 height 18
click at [488, 238] on input "Hide pod in print view" at bounding box center [483, 243] width 10 height 10
checkbox input "true"
click at [580, 469] on button "Save" at bounding box center [558, 456] width 43 height 27
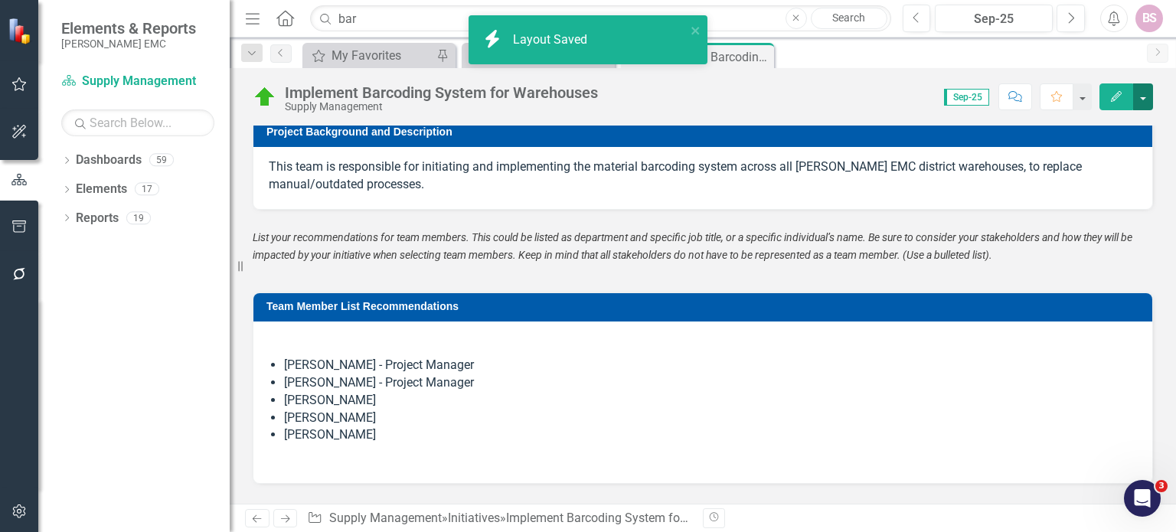
click at [1142, 100] on button "button" at bounding box center [1143, 96] width 20 height 27
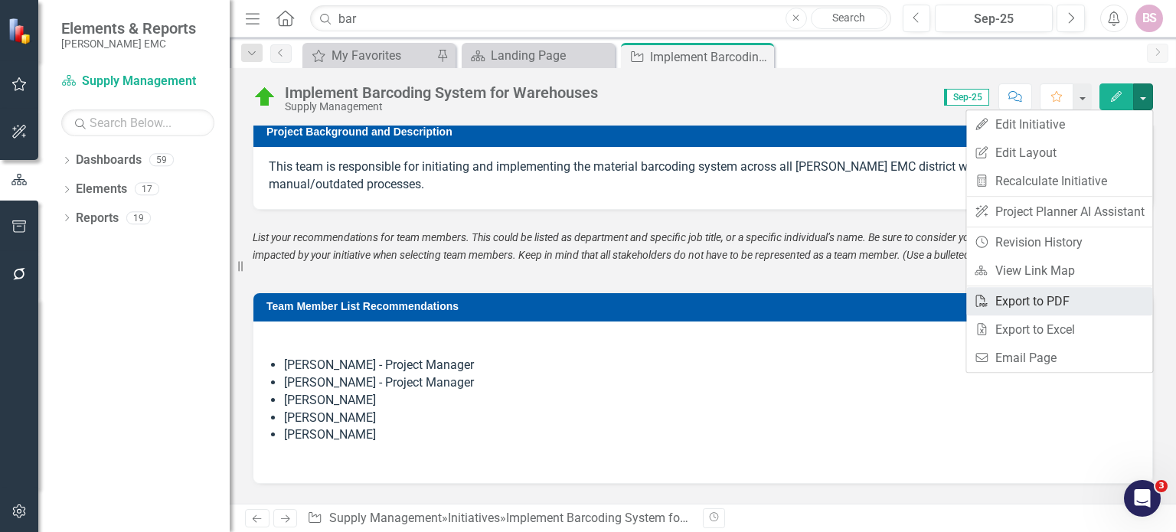
click at [1063, 301] on link "PDF Export to PDF" at bounding box center [1059, 301] width 186 height 28
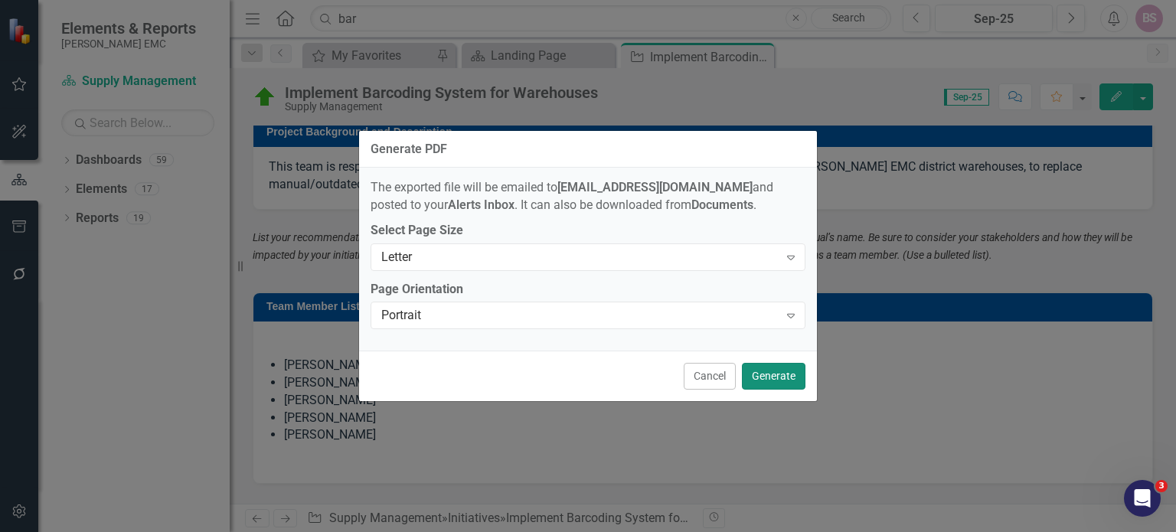
click at [761, 380] on button "Generate" at bounding box center [774, 376] width 64 height 27
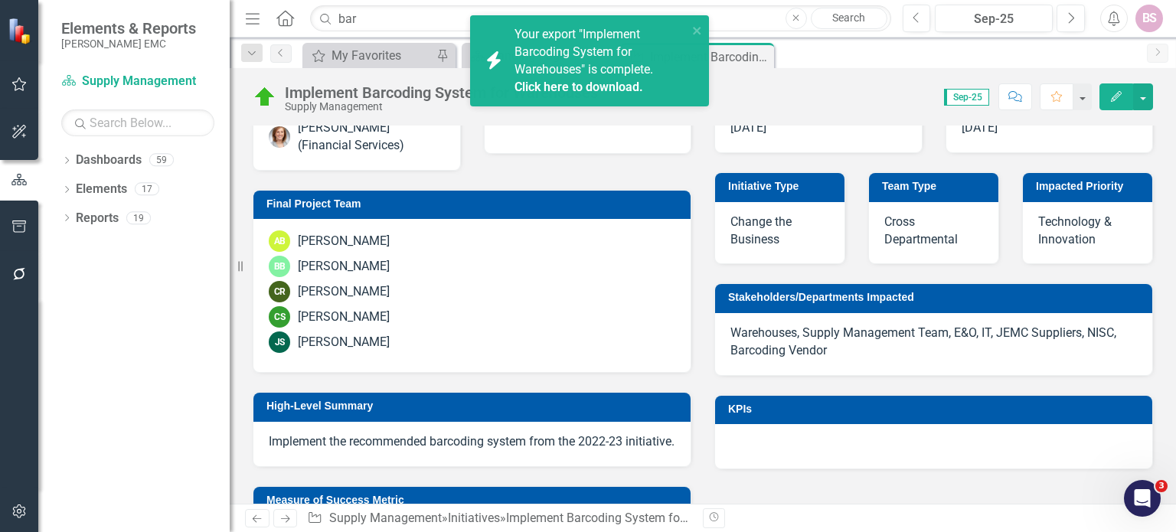
click at [603, 85] on link "Click here to download." at bounding box center [578, 87] width 129 height 15
